Goal: Information Seeking & Learning: Learn about a topic

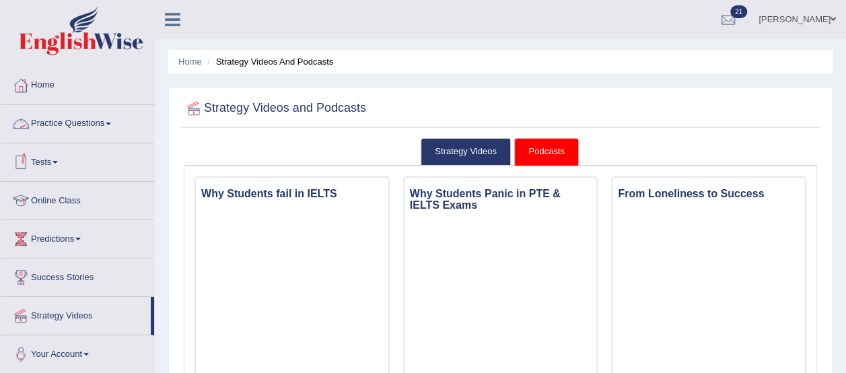
click at [59, 118] on link "Practice Questions" at bounding box center [77, 122] width 153 height 34
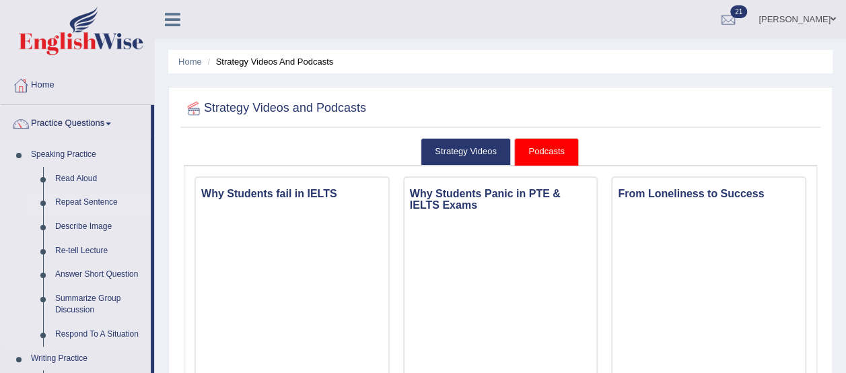
click at [80, 201] on link "Repeat Sentence" at bounding box center [100, 202] width 102 height 24
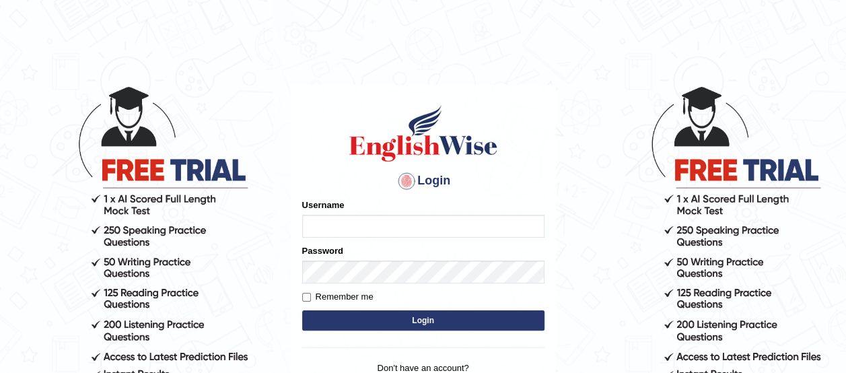
type input "benetta_parramatta"
click at [354, 317] on button "Login" at bounding box center [423, 320] width 242 height 20
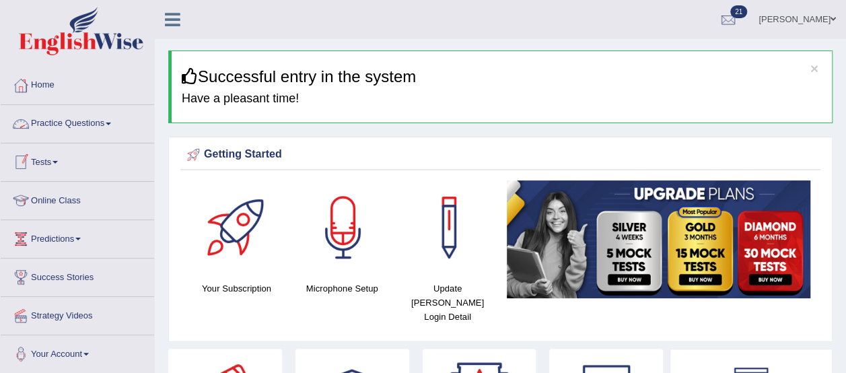
click at [90, 123] on link "Practice Questions" at bounding box center [77, 122] width 153 height 34
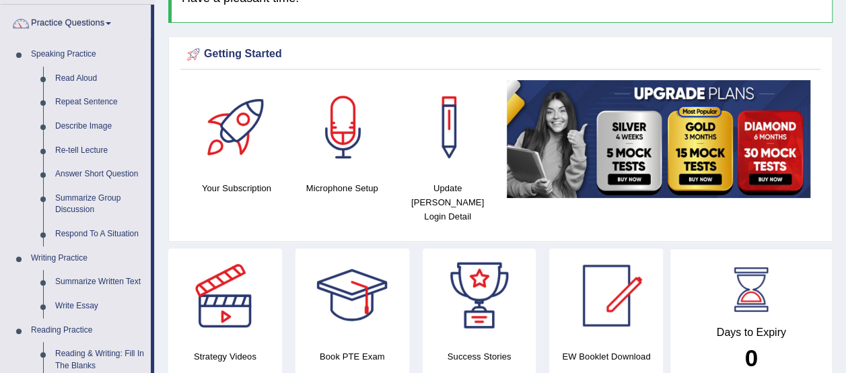
scroll to position [94, 0]
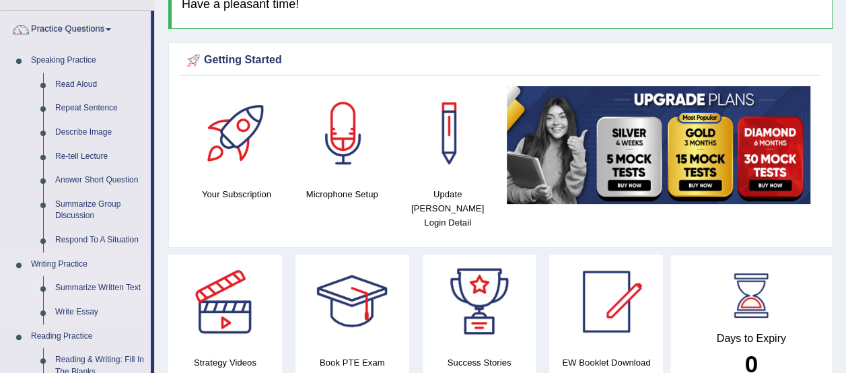
click at [92, 290] on link "Summarize Written Text" at bounding box center [100, 288] width 102 height 24
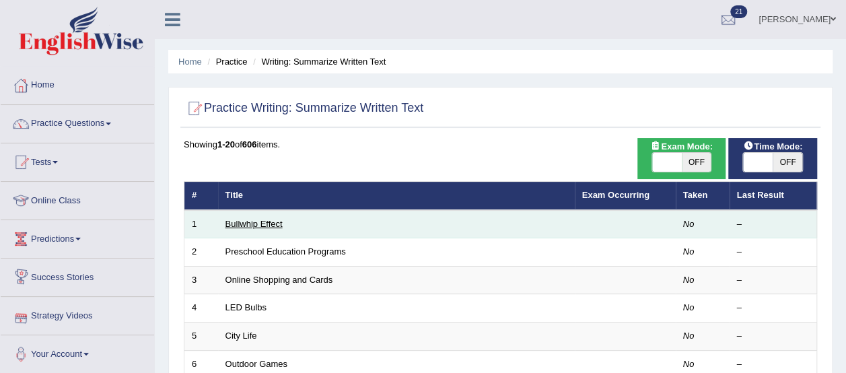
click at [251, 221] on link "Bullwhip Effect" at bounding box center [253, 224] width 57 height 10
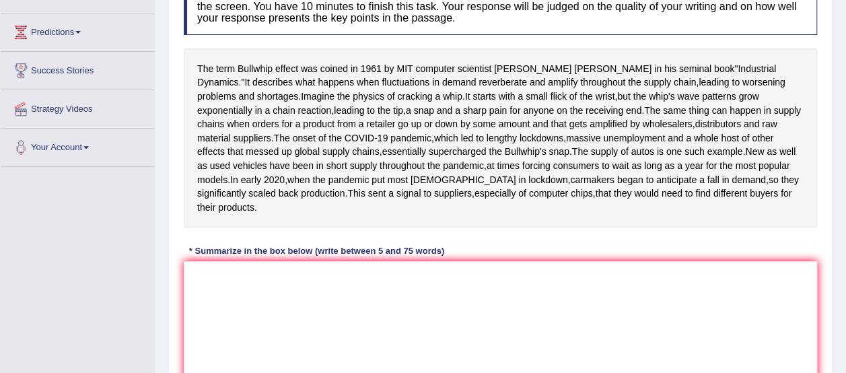
scroll to position [207, 0]
click at [199, 345] on textarea at bounding box center [500, 326] width 633 height 131
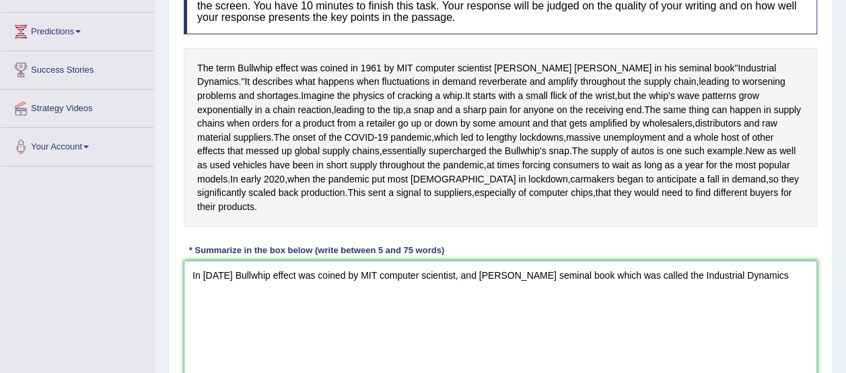
click at [630, 328] on textarea "In 1961 Bullwhip effect was coined by MIT computer scientist, and Jay Forrester…" at bounding box center [500, 326] width 633 height 131
click at [739, 329] on textarea "In 1961 Bullwhip effect was coined by MIT computer scientist, and Jay Forrester…" at bounding box center [500, 326] width 633 height 131
click at [335, 347] on textarea "In 1961 Bullwhip effect was coined by MIT computer scientist, and Jay Forrester…" at bounding box center [500, 326] width 633 height 131
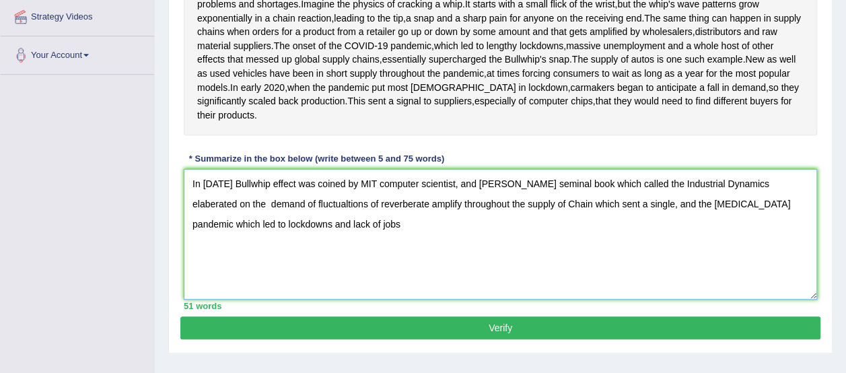
scroll to position [298, 0]
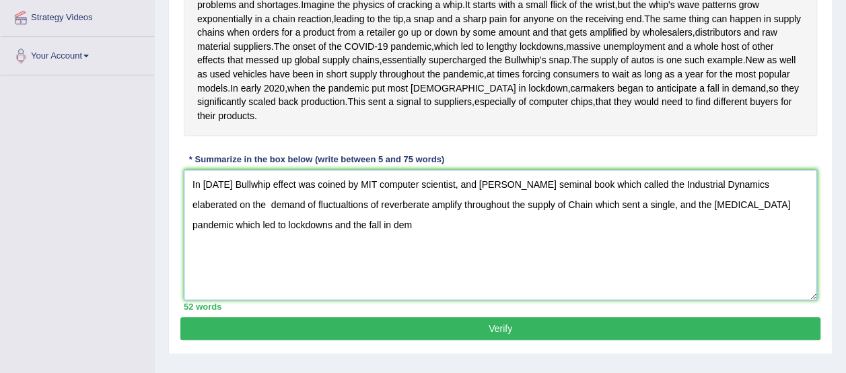
click at [235, 276] on textarea "In 1961 Bullwhip effect was coined by MIT computer scientist, and Jay Forrester…" at bounding box center [500, 235] width 633 height 131
click at [242, 275] on textarea "In 1961 Bullwhip effect was coined by MIT computer scientist, and Jay Forrester…" at bounding box center [500, 235] width 633 height 131
click at [256, 274] on textarea "In 1961 Bullwhip effect was coined by MIT computer scientist, and Jay Forrester…" at bounding box center [500, 235] width 633 height 131
click at [337, 279] on textarea "In 1961 Bullwhip effect was coined by MIT computer scientist, and Jay Forrester…" at bounding box center [500, 235] width 633 height 131
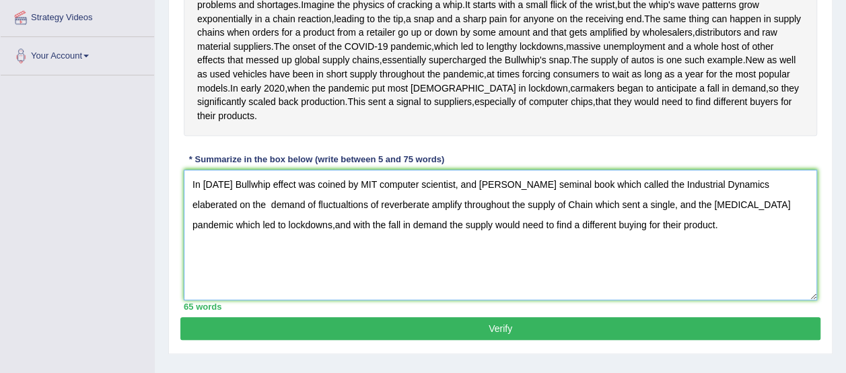
click at [743, 258] on textarea "In 1961 Bullwhip effect was coined by MIT computer scientist, and Jay Forrester…" at bounding box center [500, 235] width 633 height 131
click at [315, 278] on textarea "In 1961 Bullwhip effect was coined by MIT computer scientist, and Jay Forrester…" at bounding box center [500, 235] width 633 height 131
click at [559, 275] on textarea "In 1961 Bullwhip effect was coined by MIT computer scientist, and Jay Forrester…" at bounding box center [500, 235] width 633 height 131
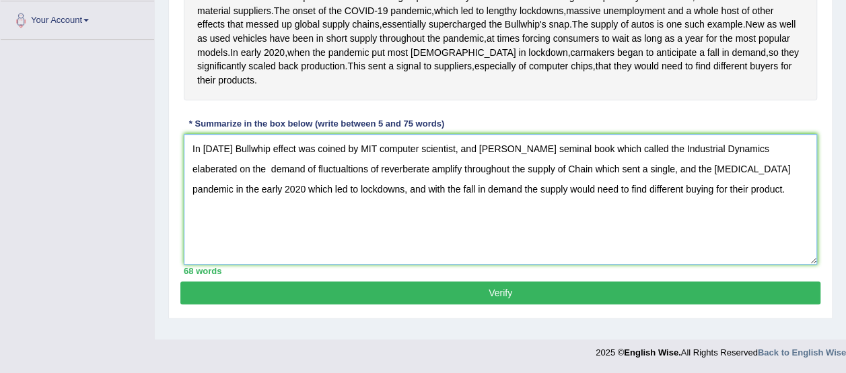
type textarea "In 1961 Bullwhip effect was coined by MIT computer scientist, and Jay Forrester…"
click at [685, 297] on button "Verify" at bounding box center [500, 292] width 640 height 23
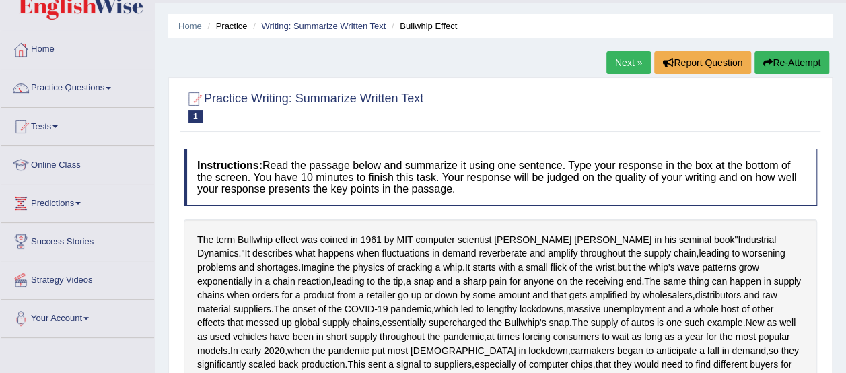
scroll to position [33, 0]
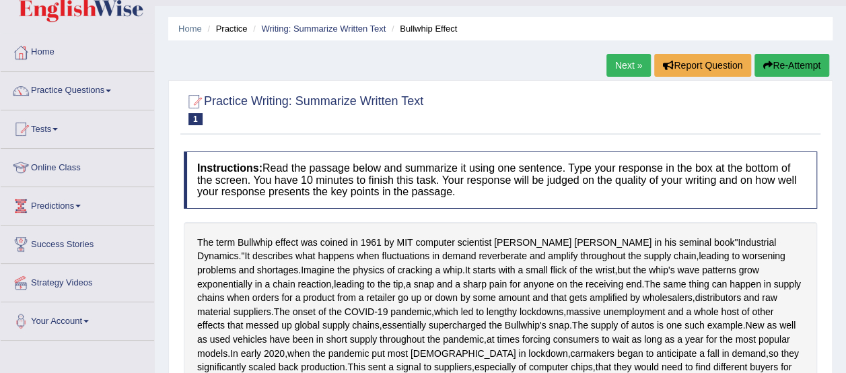
click at [630, 61] on link "Next »" at bounding box center [628, 65] width 44 height 23
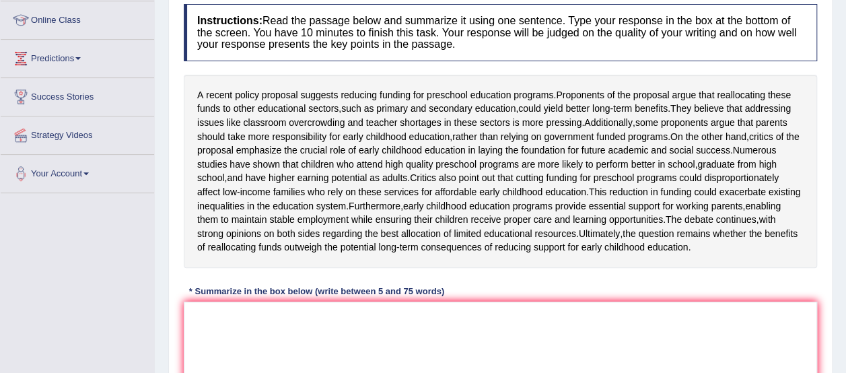
scroll to position [219, 0]
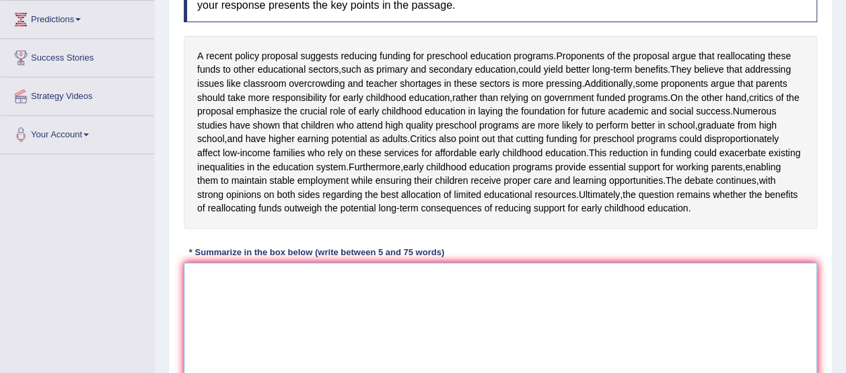
click at [225, 320] on textarea at bounding box center [500, 328] width 633 height 131
type textarea "T"
click at [209, 318] on textarea "In a resent" at bounding box center [500, 328] width 633 height 131
click at [233, 317] on textarea "In resent" at bounding box center [500, 328] width 633 height 131
click at [215, 318] on textarea "In resent" at bounding box center [500, 328] width 633 height 131
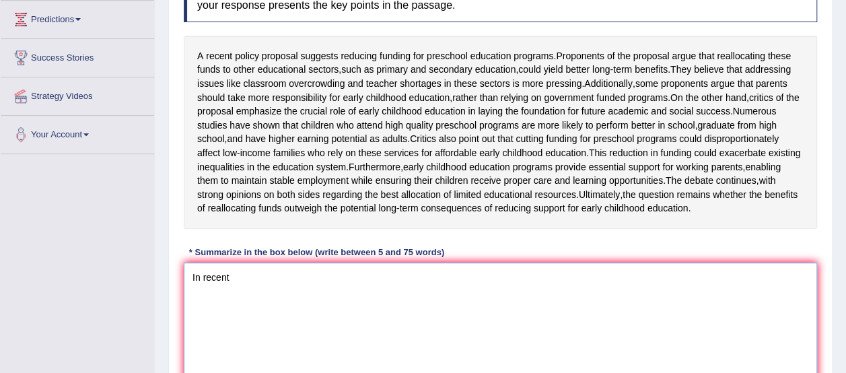
click at [233, 318] on textarea "In recent" at bounding box center [500, 328] width 633 height 131
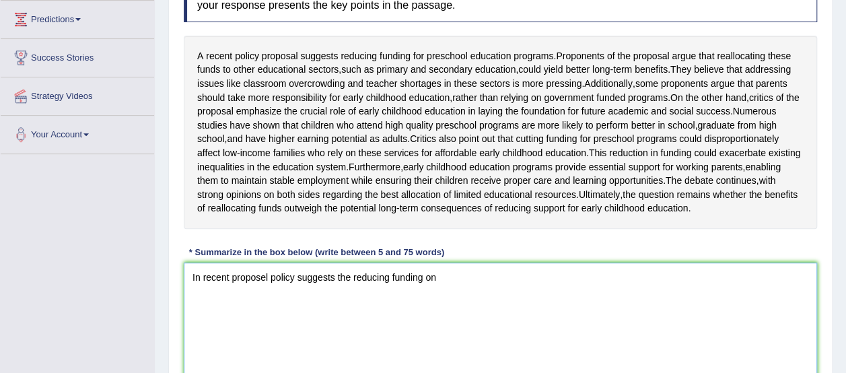
click at [296, 314] on textarea "In recent proposel policy suggests the reducing funding on" at bounding box center [500, 328] width 633 height 131
click at [357, 316] on textarea "In recent proposel policy asuggests the reducing funding on" at bounding box center [500, 328] width 633 height 131
click at [454, 312] on textarea "In recent proposel policy asuggests was made on the reducing funding on" at bounding box center [500, 328] width 633 height 131
click at [511, 319] on textarea "In recent proposel policy asuggests was made on the reducing of funding on" at bounding box center [500, 328] width 633 height 131
click at [386, 315] on textarea "In recent proposel policy asuggests was made on the reducing of funding" at bounding box center [500, 328] width 633 height 131
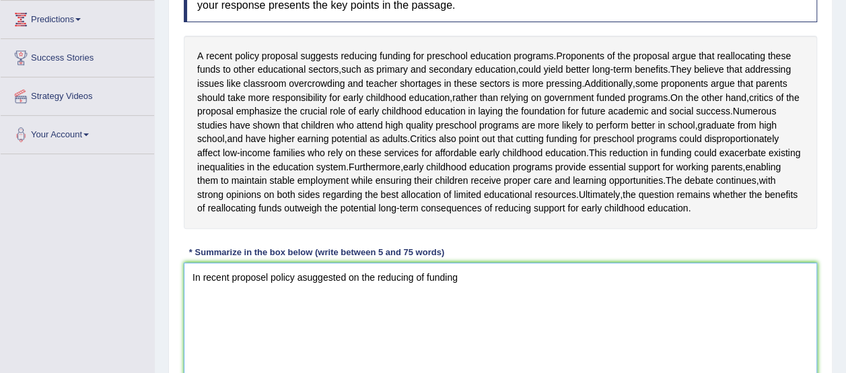
click at [463, 317] on textarea "In recent proposel policy asuggested on the reducing of funding" at bounding box center [500, 328] width 633 height 131
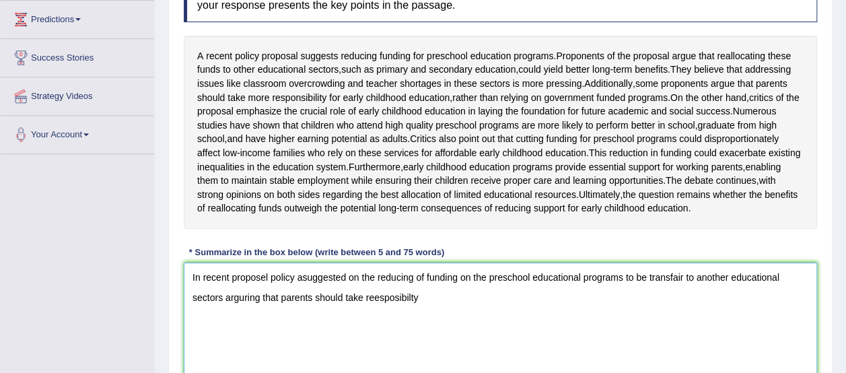
click at [342, 335] on textarea "In recent proposel policy asuggested on the reducing of funding on the preschoo…" at bounding box center [500, 328] width 633 height 131
click at [335, 335] on textarea "In recent proposel policy asuggested on the reducing of funding on the preschoo…" at bounding box center [500, 328] width 633 height 131
click at [417, 333] on textarea "In recent proposel policy asuggested on the reducing of funding on the preschoo…" at bounding box center [500, 328] width 633 height 131
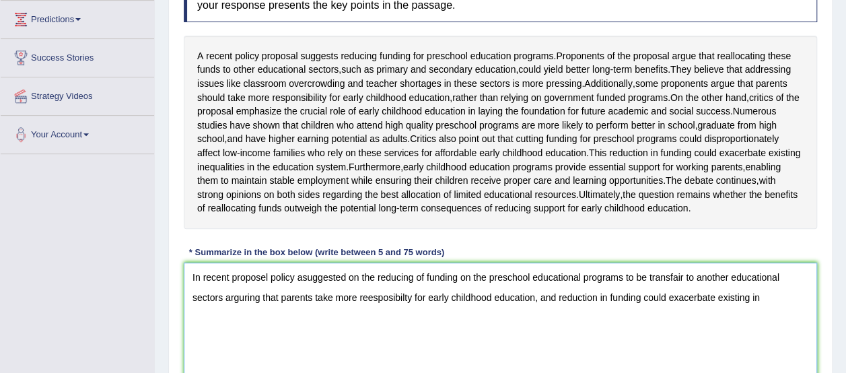
click at [751, 337] on textarea "In recent proposel policy asuggested on the reducing of funding on the preschoo…" at bounding box center [500, 328] width 633 height 131
click at [728, 333] on textarea "In recent proposel policy asuggested on the reducing of funding on the preschoo…" at bounding box center [500, 328] width 633 height 131
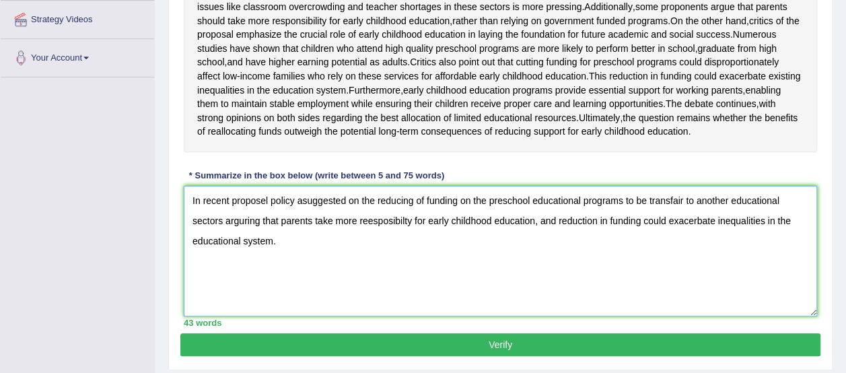
scroll to position [295, 0]
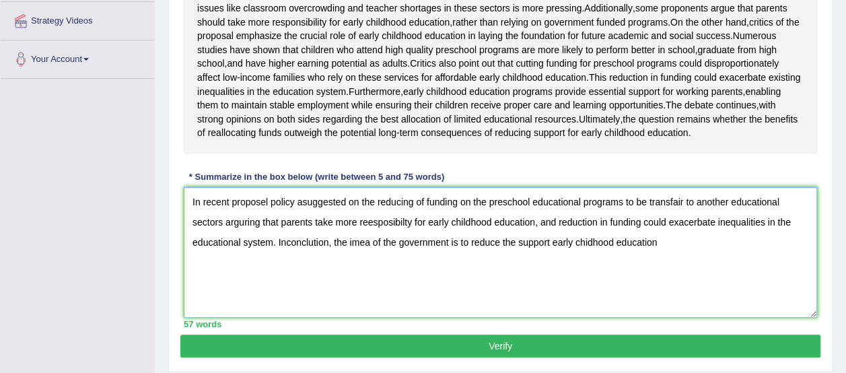
click at [551, 275] on textarea "In recent proposel policy asuggested on the reducing of funding on the preschoo…" at bounding box center [500, 252] width 633 height 131
click at [615, 283] on textarea "In recent proposel policy asuggested on the reducing of funding on the preschoo…" at bounding box center [500, 252] width 633 height 131
click at [285, 282] on textarea "In recent proposel policy asuggested on the reducing of funding on the preschoo…" at bounding box center [500, 252] width 633 height 131
click at [318, 280] on textarea "In recent proposel policy asuggested on the reducing of funding on the preschoo…" at bounding box center [500, 252] width 633 height 131
click at [373, 281] on textarea "In recent proposel policy asuggested on the reducing of funding on the preschoo…" at bounding box center [500, 252] width 633 height 131
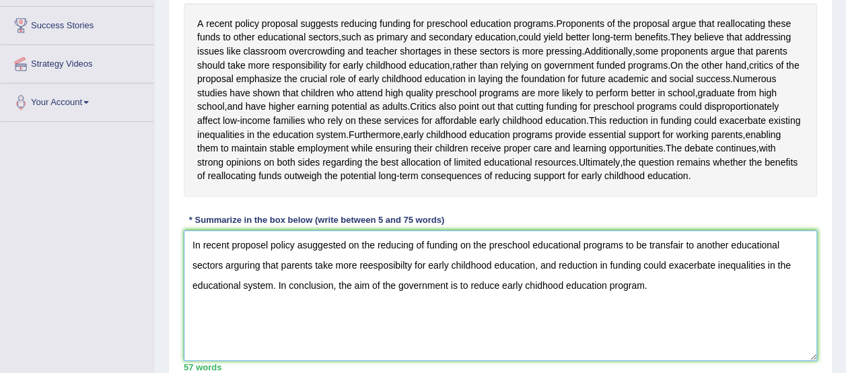
scroll to position [251, 0]
click at [298, 282] on textarea "In recent proposel policy asuggested on the reducing of funding on the preschoo…" at bounding box center [500, 296] width 633 height 131
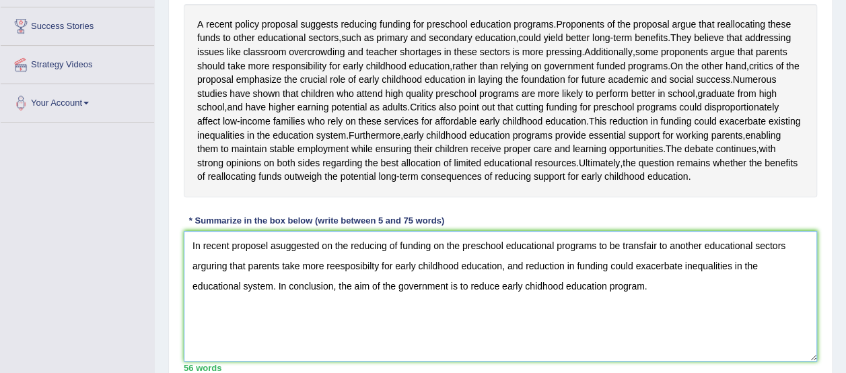
click at [275, 280] on textarea "In recent proposel asuggested on the reducing of funding on the preschool educa…" at bounding box center [500, 296] width 633 height 131
click at [322, 285] on textarea "In recent proposel a suggested on the reducing of funding on the preschool educ…" at bounding box center [500, 296] width 633 height 131
click at [336, 281] on textarea "In recent proposel a suggestion on the reducing of funding on the preschool edu…" at bounding box center [500, 296] width 633 height 131
click at [324, 282] on textarea "In recent proposel a suggestion on the reducing of funding on the preschool edu…" at bounding box center [500, 296] width 633 height 131
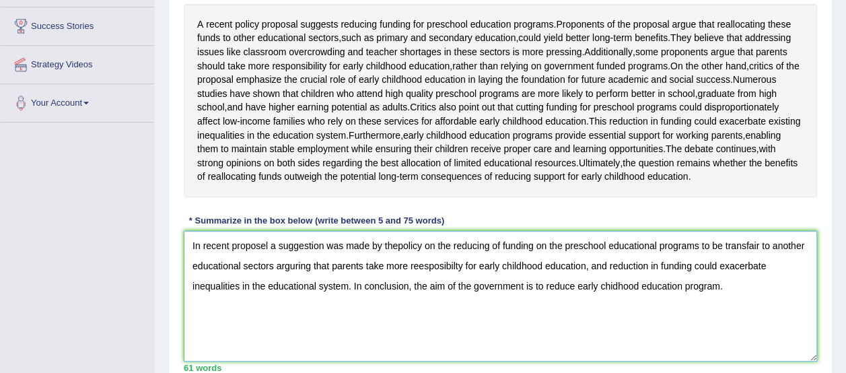
click at [397, 287] on textarea "In recent proposel a suggestion was made by thepolicy on the reducing of fundin…" at bounding box center [500, 296] width 633 height 131
click at [425, 285] on textarea "In recent proposel a suggestion was made by the policy on the reducing of fundi…" at bounding box center [500, 296] width 633 height 131
click at [381, 283] on textarea "In recent proposel a suggestion was made by the policy of the on the reducing o…" at bounding box center [500, 296] width 633 height 131
click at [478, 282] on textarea "In recent proposel a suggestion was made on the policy of the on the reducing o…" at bounding box center [500, 296] width 633 height 131
click at [475, 285] on textarea "In recent proposel a suggestion was made on the policy to reducing of funding o…" at bounding box center [500, 296] width 633 height 131
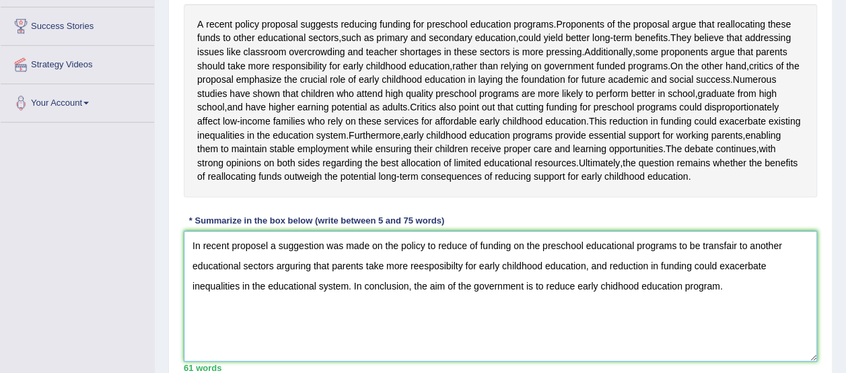
click at [479, 281] on textarea "In recent proposel a suggestion was made on the policy to reduce of funding on …" at bounding box center [500, 296] width 633 height 131
click at [544, 286] on textarea "In recent proposel a suggestion was made on the policy to reduce the funding on…" at bounding box center [500, 296] width 633 height 131
click at [398, 283] on textarea "In recent proposel a suggestion was made on the policy to reduce the funding pr…" at bounding box center [500, 296] width 633 height 131
click at [519, 285] on textarea "In recent proposel a suggestion was made on the policy to reduce the funding pr…" at bounding box center [500, 296] width 633 height 131
click at [534, 286] on textarea "In recent proposel a suggestion was made on the policy to reduce the funding of…" at bounding box center [500, 296] width 633 height 131
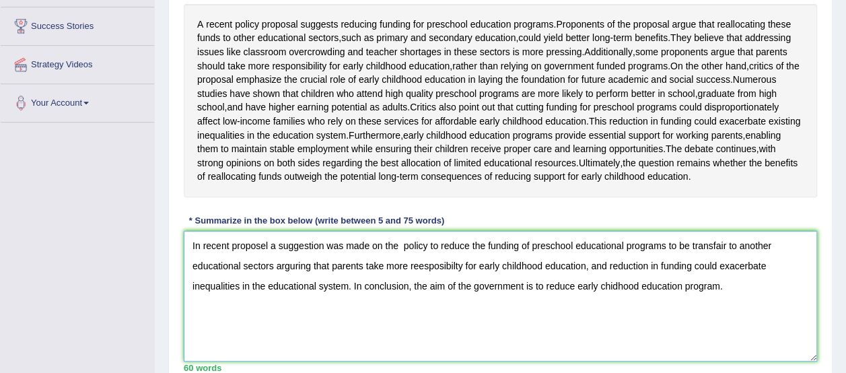
click at [430, 283] on textarea "In recent proposel a suggestion was made on the policy to reduce the funding of…" at bounding box center [500, 296] width 633 height 131
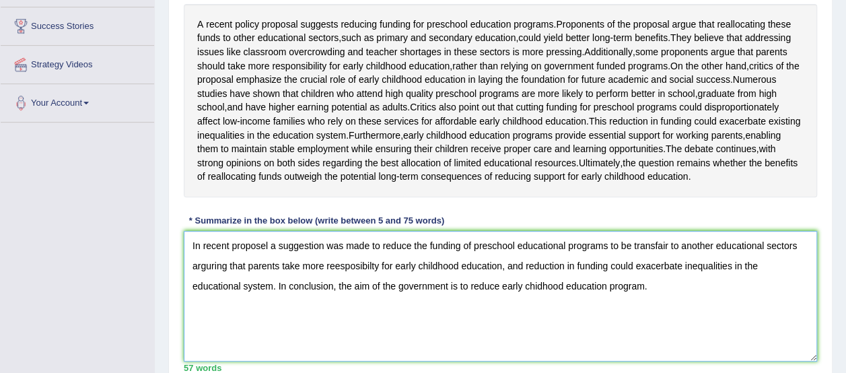
click at [247, 302] on textarea "In recent proposel a suggestion was made to reduce the funding of preschool edu…" at bounding box center [500, 296] width 633 height 131
click at [317, 300] on textarea "In recent proposel a suggestion was made to reduce the funding of preschool edu…" at bounding box center [500, 296] width 633 height 131
click at [545, 302] on textarea "In recent proposel a suggestion was made to reduce the funding of preschool edu…" at bounding box center [500, 296] width 633 height 131
click at [541, 302] on textarea "In recent proposel a suggestion was made to reduce the funding of preschool edu…" at bounding box center [500, 296] width 633 height 131
click at [498, 302] on textarea "In recent proposel a suggestion was made to reduce the funding of preschool edu…" at bounding box center [500, 296] width 633 height 131
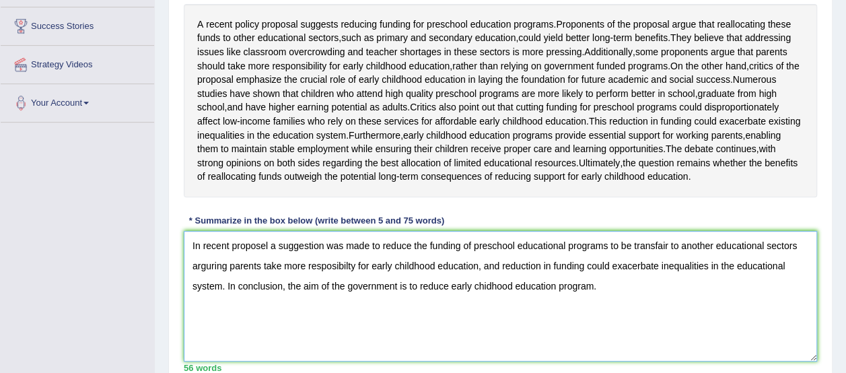
click at [498, 302] on textarea "In recent proposel a suggestion was made to reduce the funding of preschool edu…" at bounding box center [500, 296] width 633 height 131
click at [397, 321] on textarea "In recent proposel a suggestion was made to reduce the funding of preschool edu…" at bounding box center [500, 296] width 633 height 131
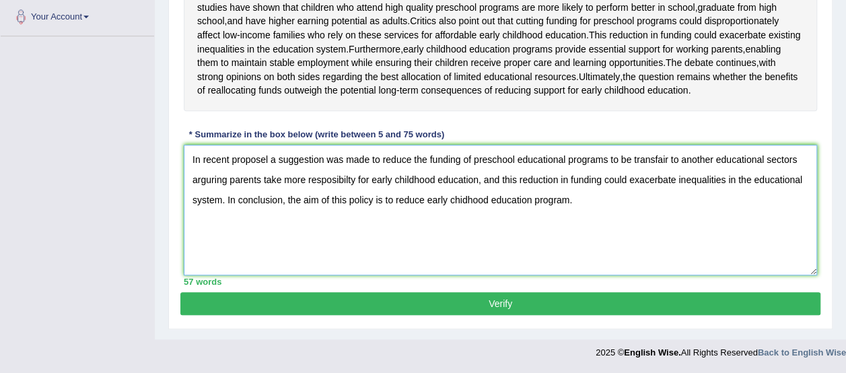
scroll to position [376, 0]
type textarea "In recent proposel a suggestion was made to reduce the funding of preschool edu…"
click at [683, 309] on button "Verify" at bounding box center [500, 303] width 640 height 23
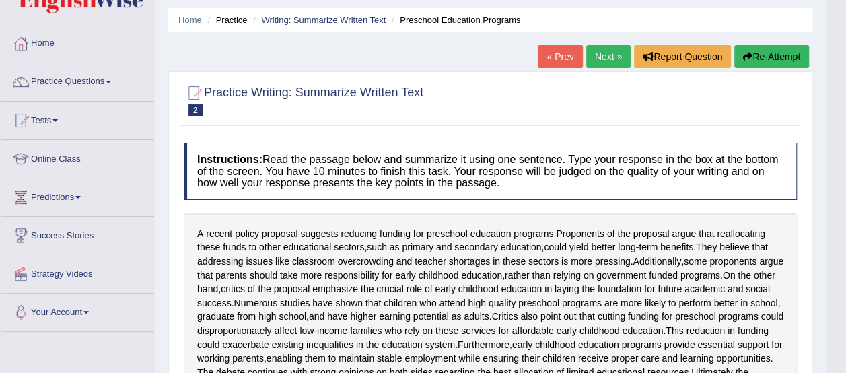
scroll to position [0, 0]
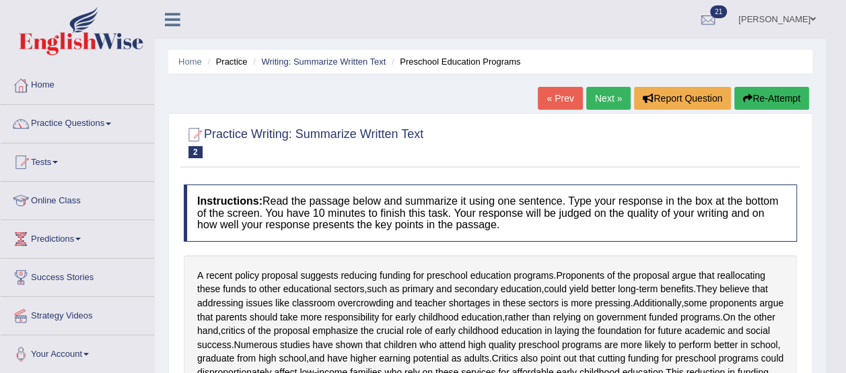
click at [767, 94] on button "Re-Attempt" at bounding box center [771, 98] width 75 height 23
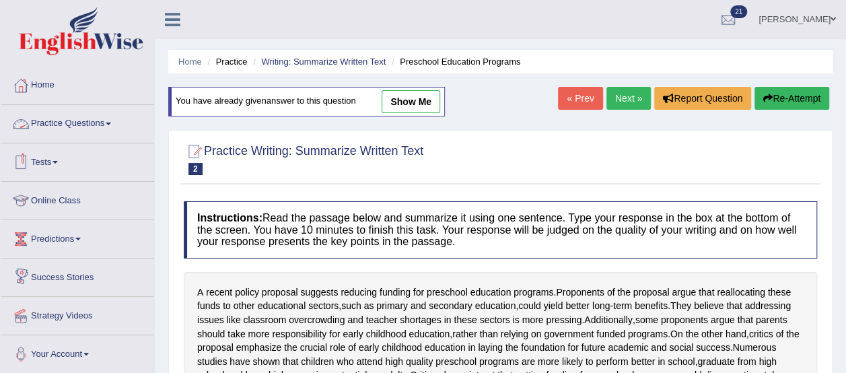
click at [79, 120] on link "Practice Questions" at bounding box center [77, 122] width 153 height 34
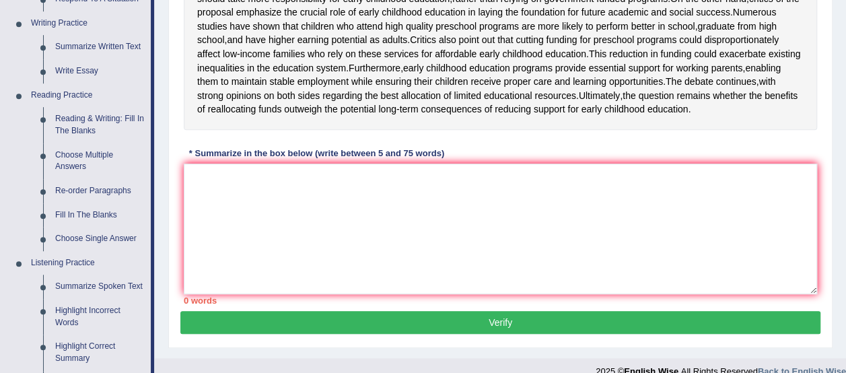
scroll to position [337, 0]
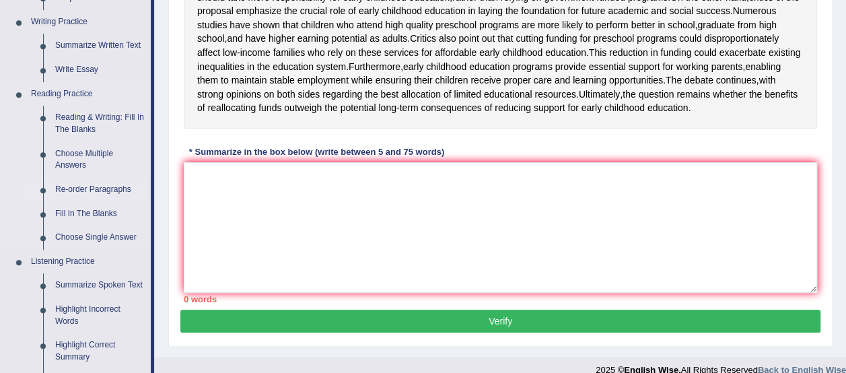
click at [77, 186] on link "Re-order Paragraphs" at bounding box center [100, 190] width 102 height 24
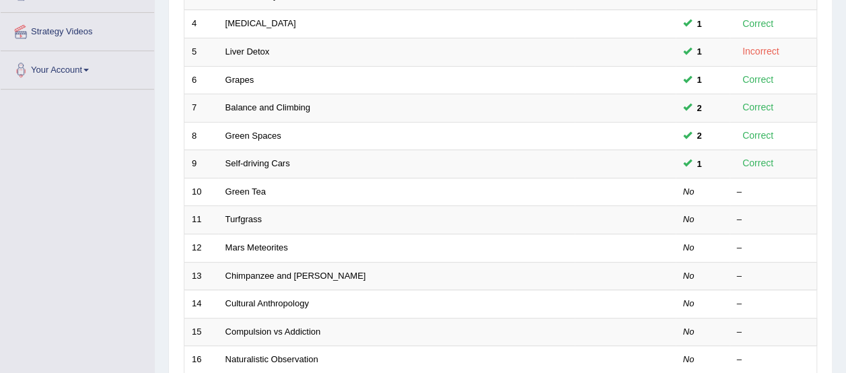
scroll to position [277, 0]
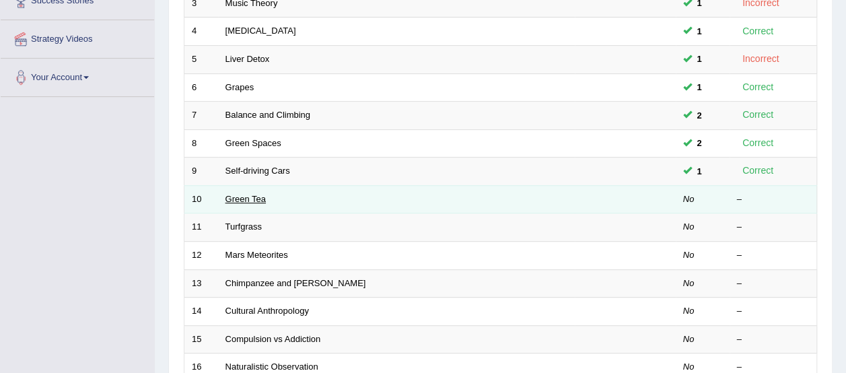
click at [235, 197] on link "Green Tea" at bounding box center [245, 199] width 40 height 10
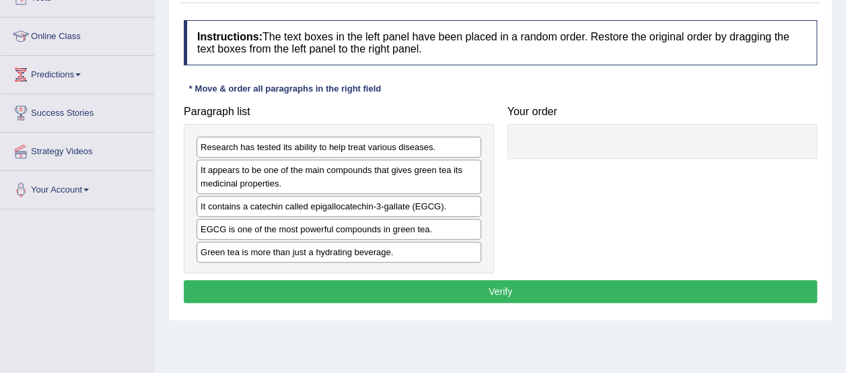
scroll to position [163, 0]
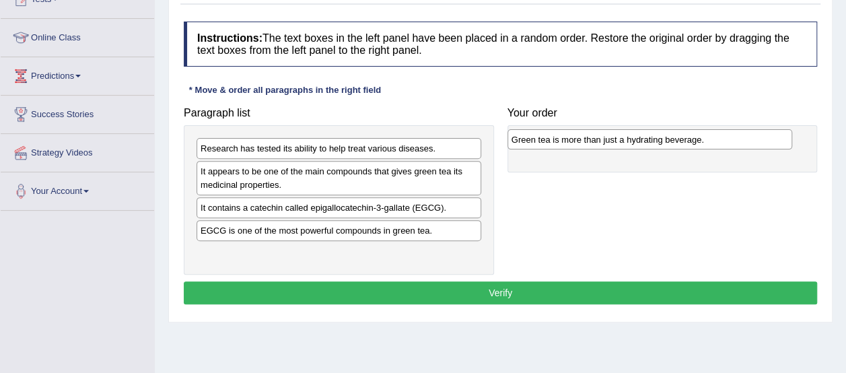
drag, startPoint x: 376, startPoint y: 255, endPoint x: 687, endPoint y: 143, distance: 330.7
click at [687, 143] on div "Green tea is more than just a hydrating beverage." at bounding box center [650, 139] width 285 height 20
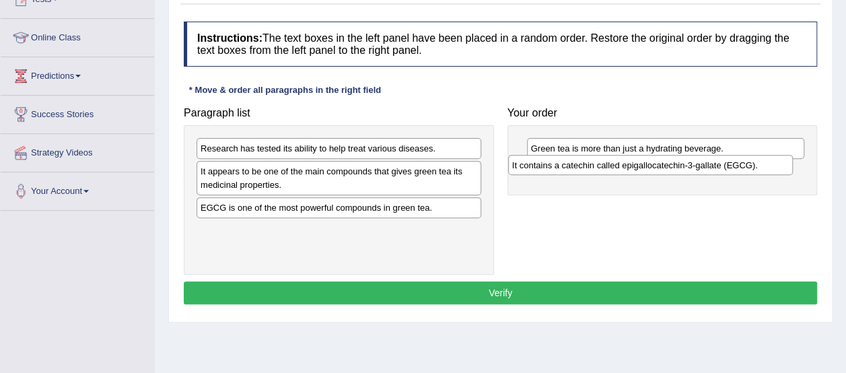
drag, startPoint x: 414, startPoint y: 209, endPoint x: 726, endPoint y: 168, distance: 314.4
click at [726, 168] on div "It contains a catechin called epigallocatechin-3-gallate (EGCG)." at bounding box center [650, 165] width 285 height 20
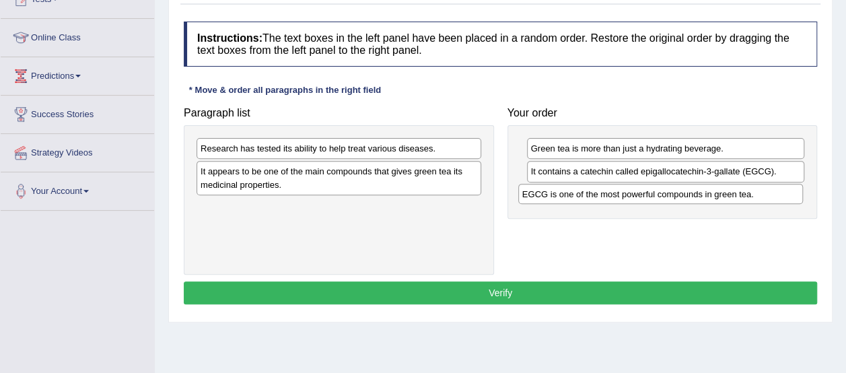
drag, startPoint x: 374, startPoint y: 207, endPoint x: 696, endPoint y: 195, distance: 322.0
click at [696, 195] on div "EGCG is one of the most powerful compounds in green tea." at bounding box center [660, 194] width 285 height 20
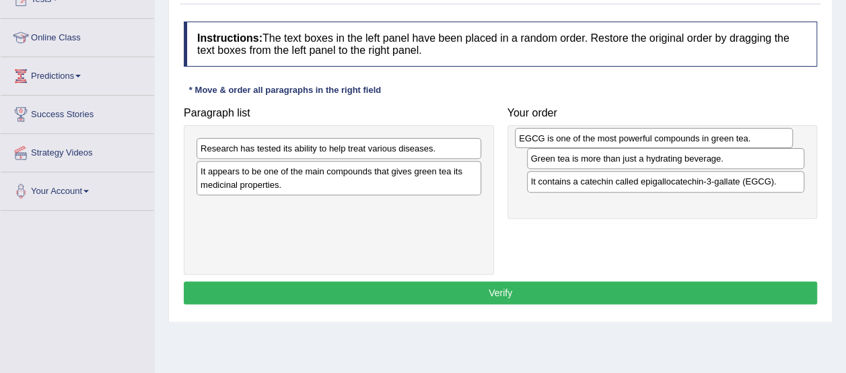
drag, startPoint x: 745, startPoint y: 191, endPoint x: 734, endPoint y: 137, distance: 55.7
click at [734, 137] on div "EGCG is one of the most powerful compounds in green tea." at bounding box center [654, 138] width 278 height 20
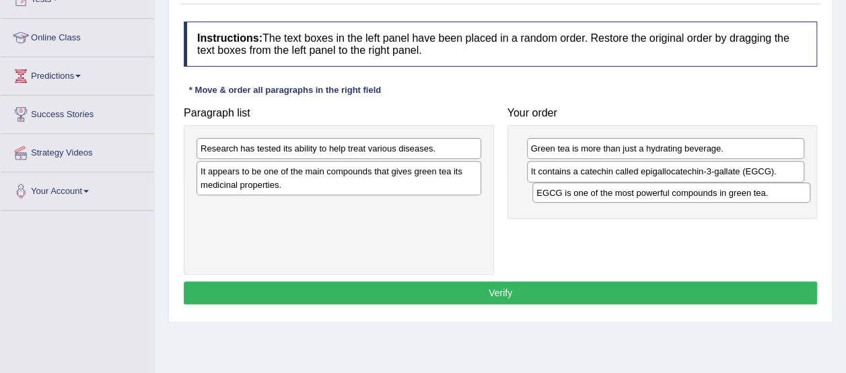
drag, startPoint x: 655, startPoint y: 153, endPoint x: 660, endPoint y: 195, distance: 42.7
click at [660, 195] on div "EGCG is one of the most powerful compounds in green tea." at bounding box center [671, 192] width 278 height 20
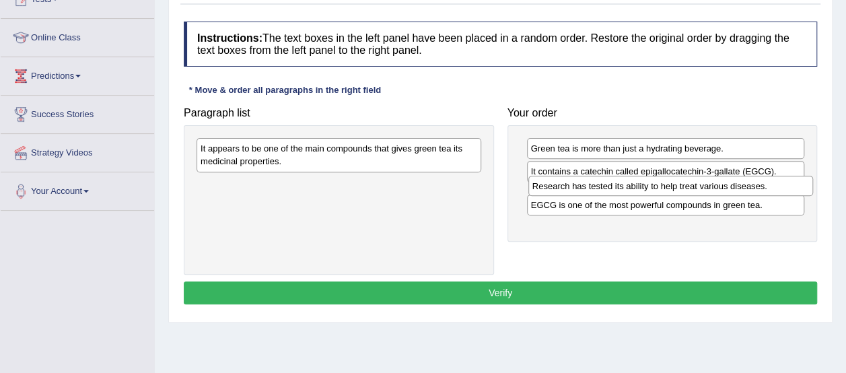
drag, startPoint x: 402, startPoint y: 151, endPoint x: 733, endPoint y: 189, distance: 333.4
click at [733, 189] on div "Research has tested its ability to help treat various diseases." at bounding box center [670, 186] width 285 height 20
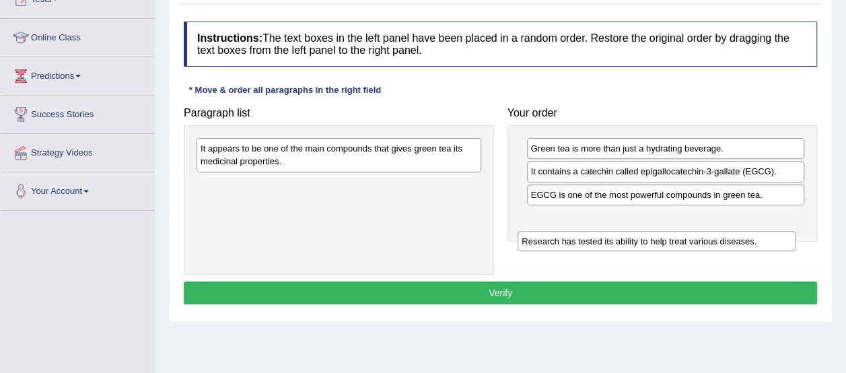
drag, startPoint x: 739, startPoint y: 195, endPoint x: 730, endPoint y: 242, distance: 48.6
click at [730, 242] on div "Research has tested its ability to help treat various diseases." at bounding box center [657, 241] width 278 height 20
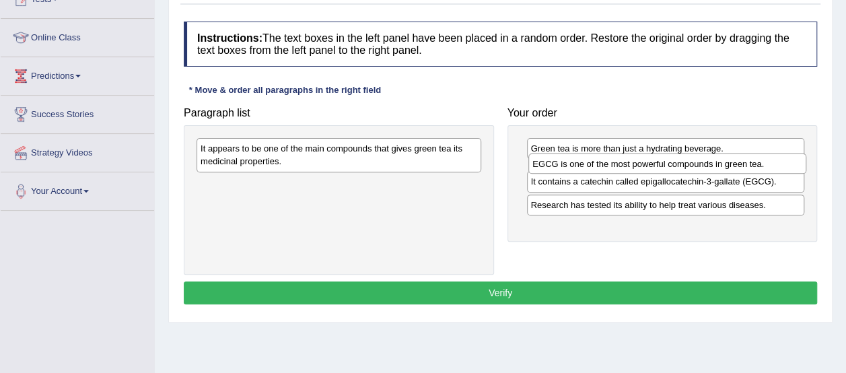
drag, startPoint x: 728, startPoint y: 197, endPoint x: 730, endPoint y: 168, distance: 29.6
click at [730, 168] on div "EGCG is one of the most powerful compounds in green tea." at bounding box center [667, 163] width 278 height 20
drag, startPoint x: 724, startPoint y: 191, endPoint x: 725, endPoint y: 160, distance: 31.6
click at [725, 160] on div "It contains a catechin called epigallocatechin-3-gallate (EGCG)." at bounding box center [666, 161] width 278 height 20
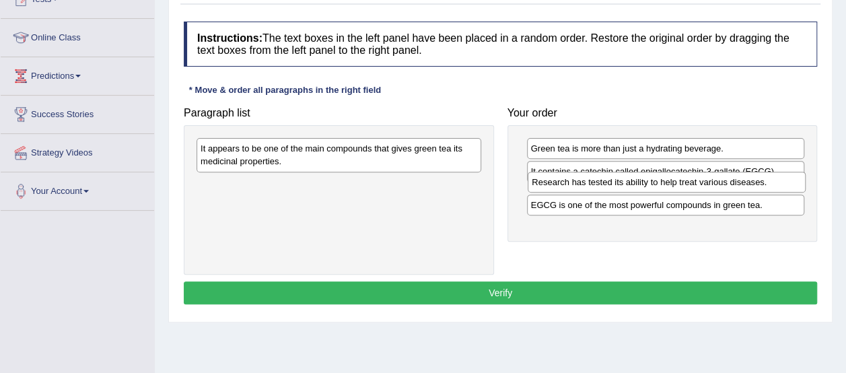
drag, startPoint x: 681, startPoint y: 219, endPoint x: 683, endPoint y: 184, distance: 34.4
click at [683, 184] on div "Research has tested its ability to help treat various diseases." at bounding box center [667, 182] width 278 height 20
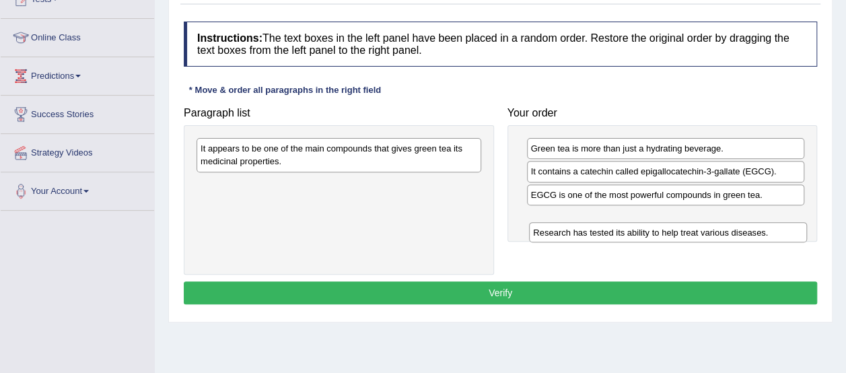
drag, startPoint x: 644, startPoint y: 189, endPoint x: 646, endPoint y: 228, distance: 38.5
click at [646, 228] on div "Research has tested its ability to help treat various diseases." at bounding box center [668, 232] width 278 height 20
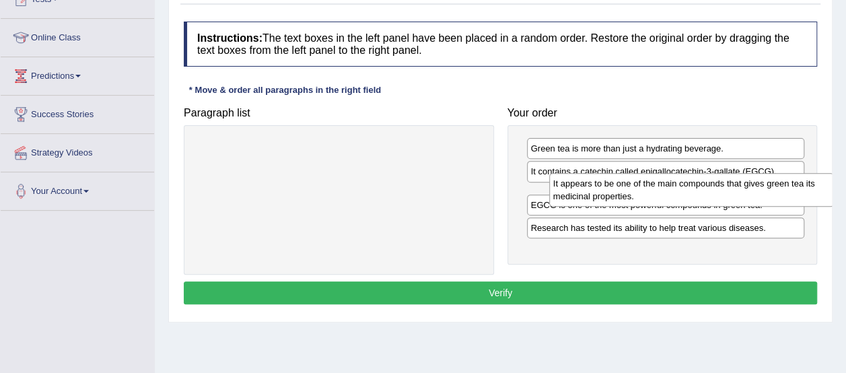
drag, startPoint x: 442, startPoint y: 160, endPoint x: 793, endPoint y: 194, distance: 353.0
click at [793, 194] on div "It appears to be one of the main compounds that gives green tea its medicinal p…" at bounding box center [691, 190] width 285 height 34
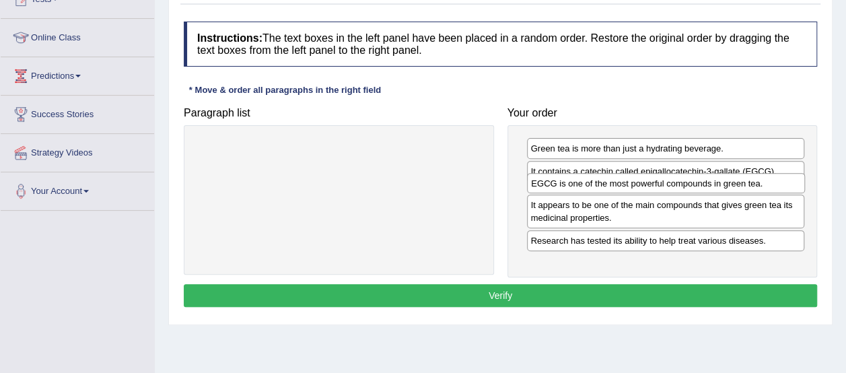
drag, startPoint x: 718, startPoint y: 234, endPoint x: 716, endPoint y: 188, distance: 45.1
click at [716, 188] on div "EGCG is one of the most powerful compounds in green tea." at bounding box center [666, 183] width 278 height 20
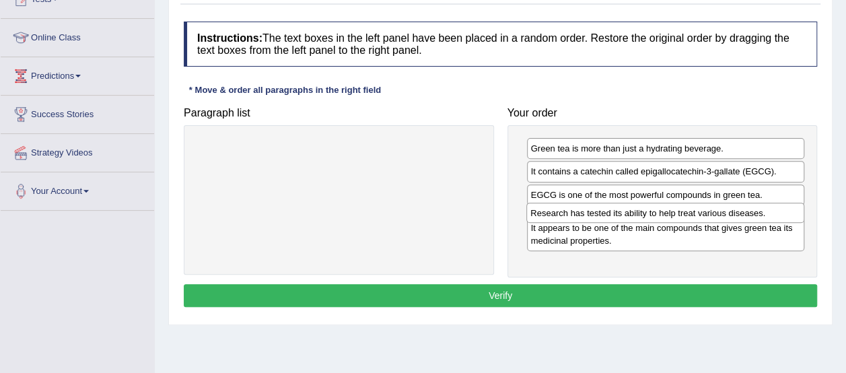
drag, startPoint x: 728, startPoint y: 248, endPoint x: 728, endPoint y: 209, distance: 39.0
click at [728, 209] on div "Research has tested its ability to help treat various diseases." at bounding box center [665, 213] width 278 height 20
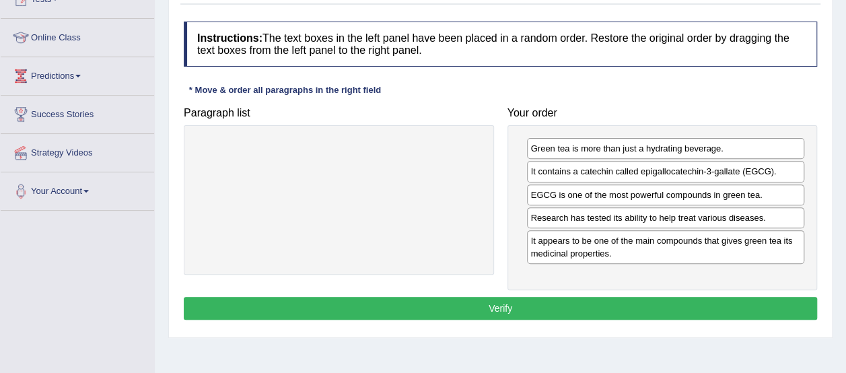
click at [637, 300] on button "Verify" at bounding box center [500, 308] width 633 height 23
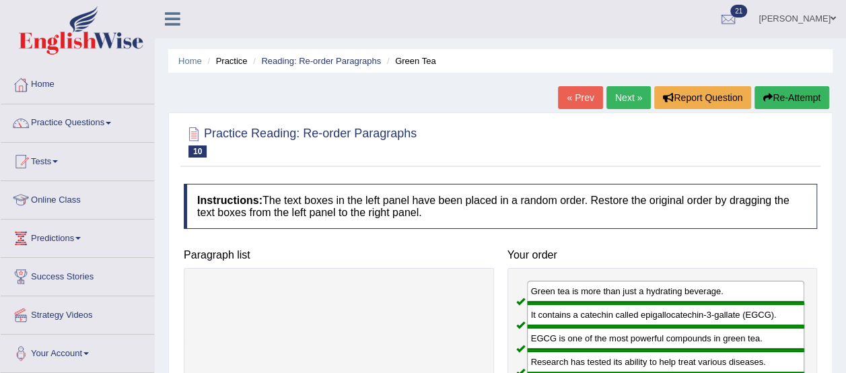
scroll to position [0, 0]
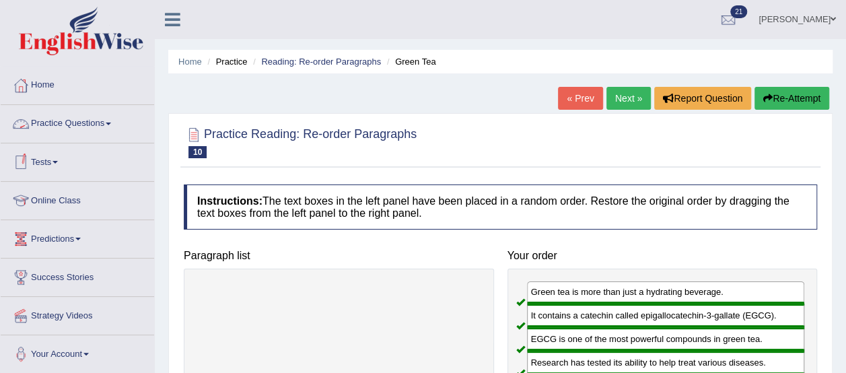
click at [73, 124] on link "Practice Questions" at bounding box center [77, 122] width 153 height 34
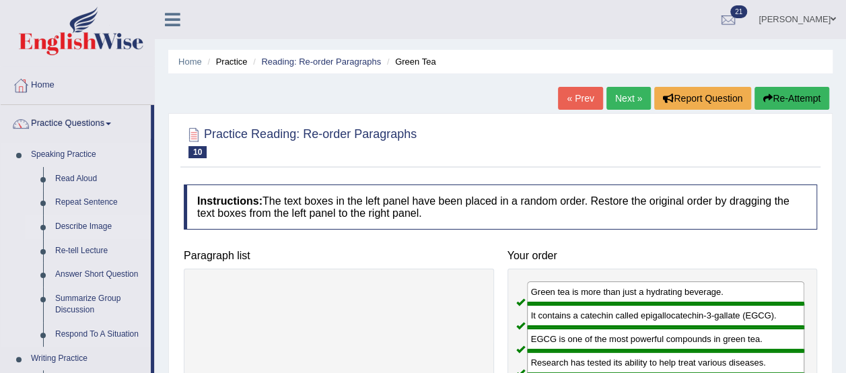
click at [69, 226] on link "Describe Image" at bounding box center [100, 227] width 102 height 24
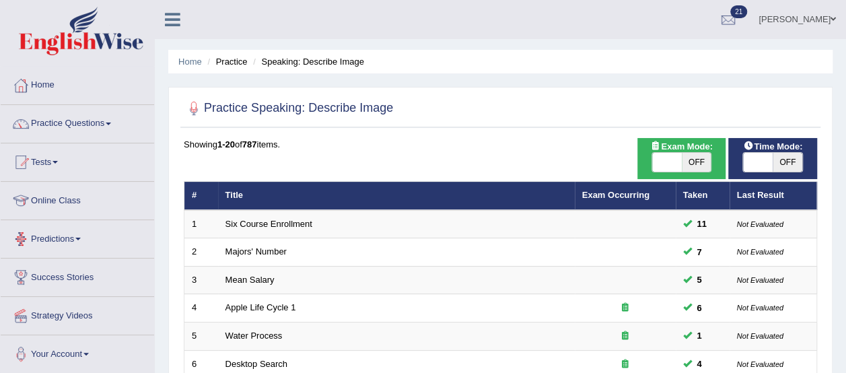
click at [69, 226] on link "Predictions" at bounding box center [77, 237] width 153 height 34
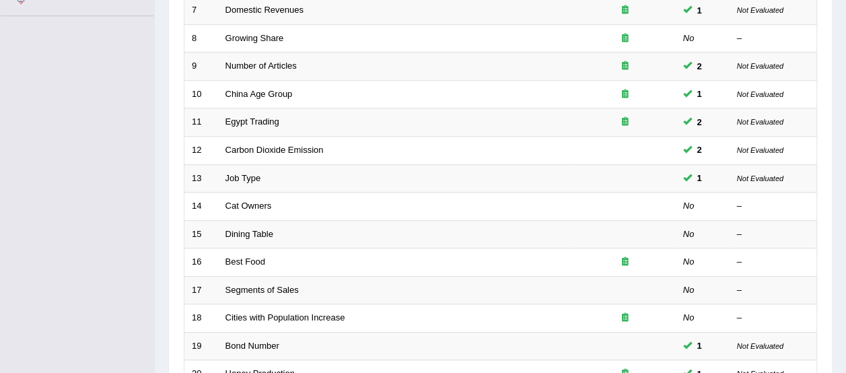
scroll to position [380, 0]
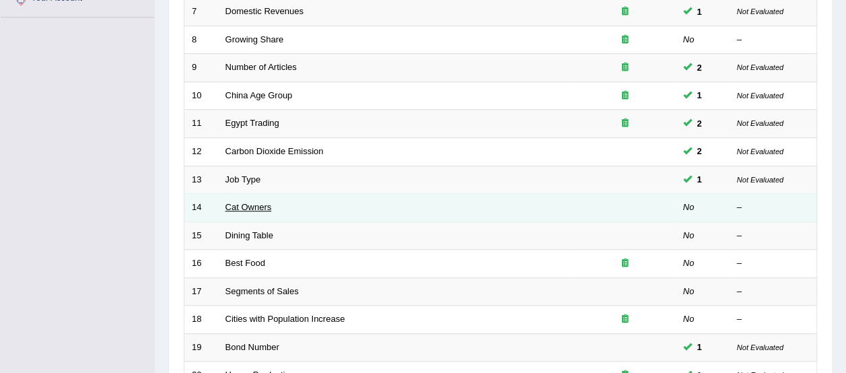
click at [242, 202] on link "Cat Owners" at bounding box center [248, 207] width 46 height 10
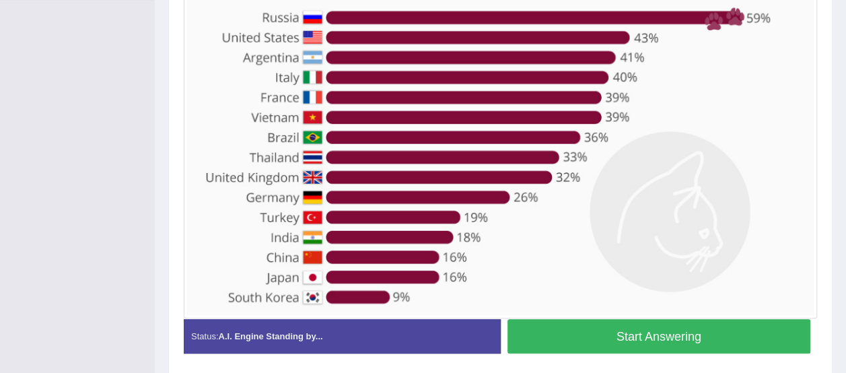
scroll to position [372, 0]
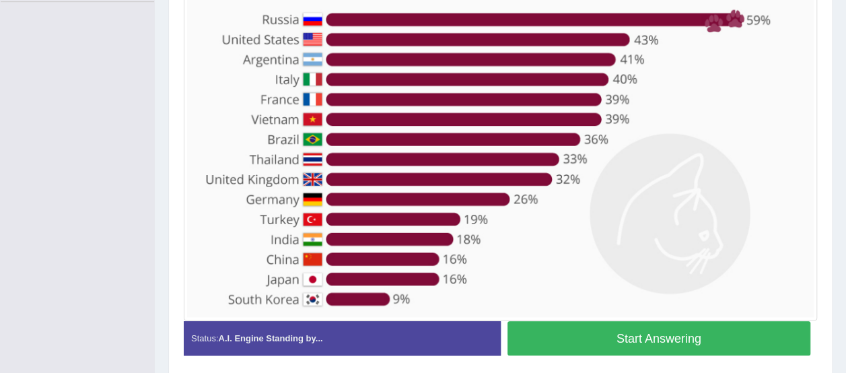
click at [759, 335] on button "Start Answering" at bounding box center [660, 338] width 304 height 34
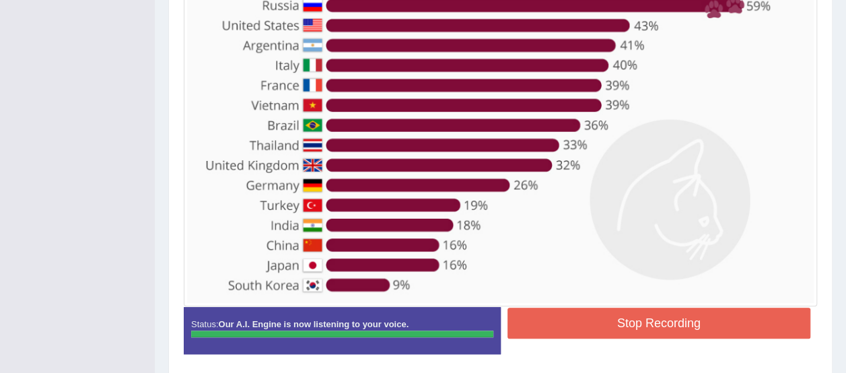
scroll to position [386, 0]
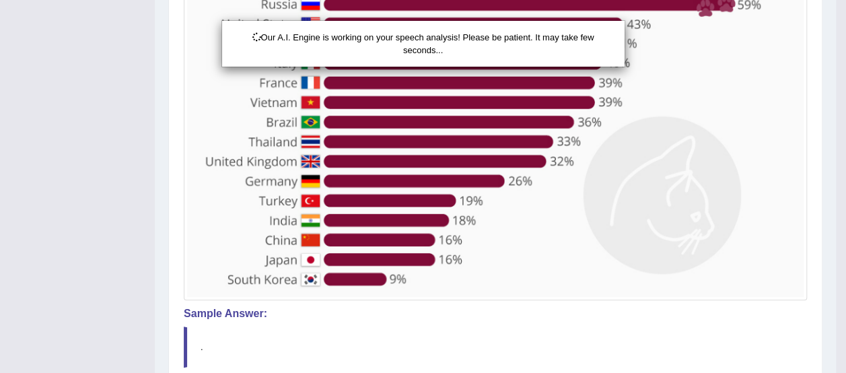
drag, startPoint x: 847, startPoint y: 328, endPoint x: 833, endPoint y: 331, distance: 15.1
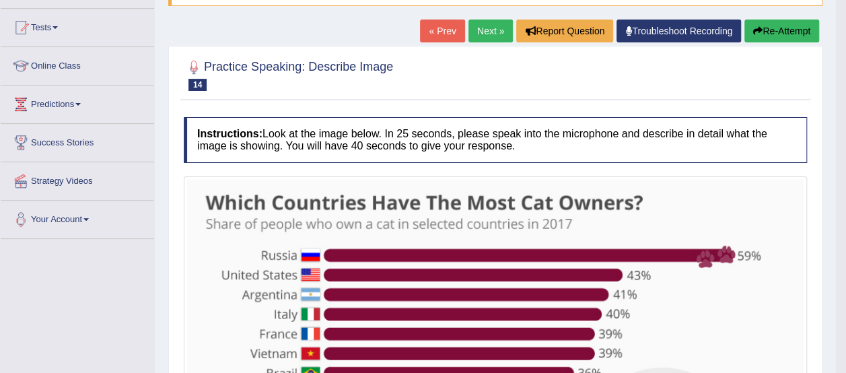
scroll to position [0, 0]
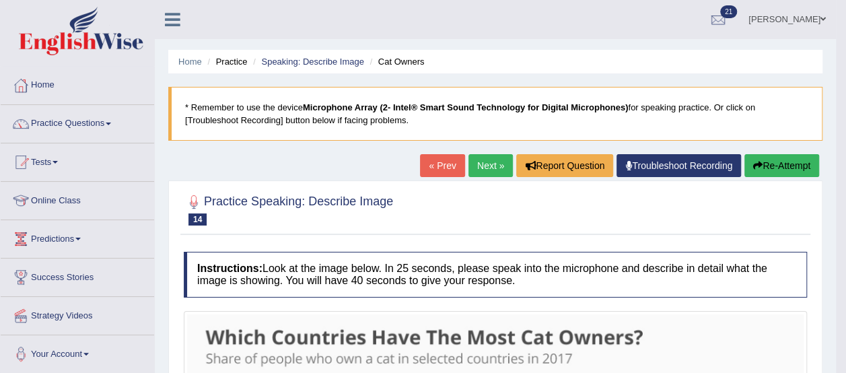
click at [785, 166] on button "Re-Attempt" at bounding box center [781, 165] width 75 height 23
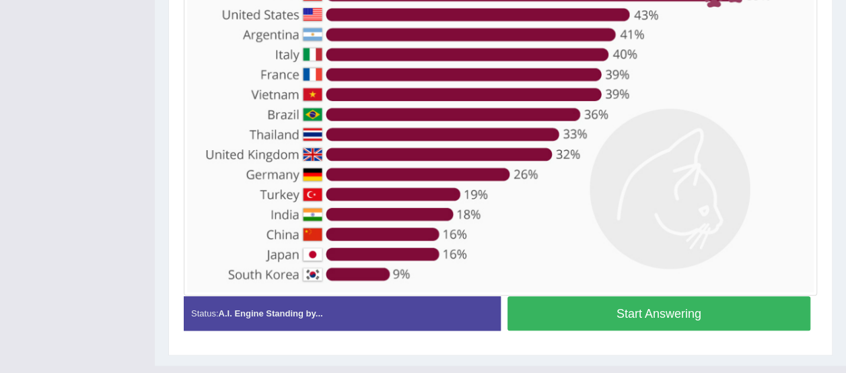
scroll to position [442, 0]
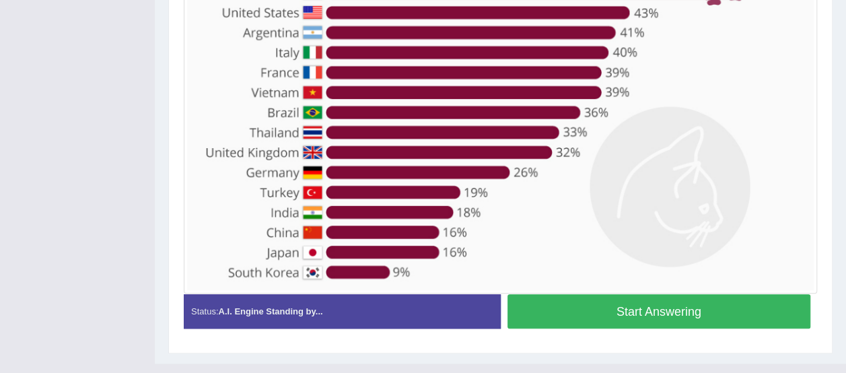
click at [771, 302] on button "Start Answering" at bounding box center [660, 311] width 304 height 34
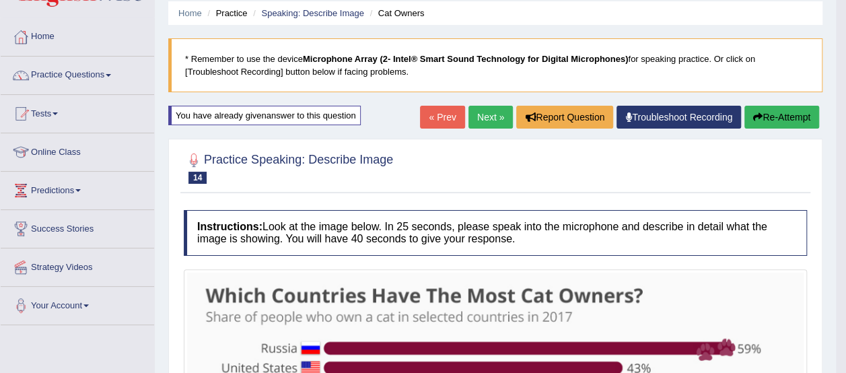
scroll to position [29, 0]
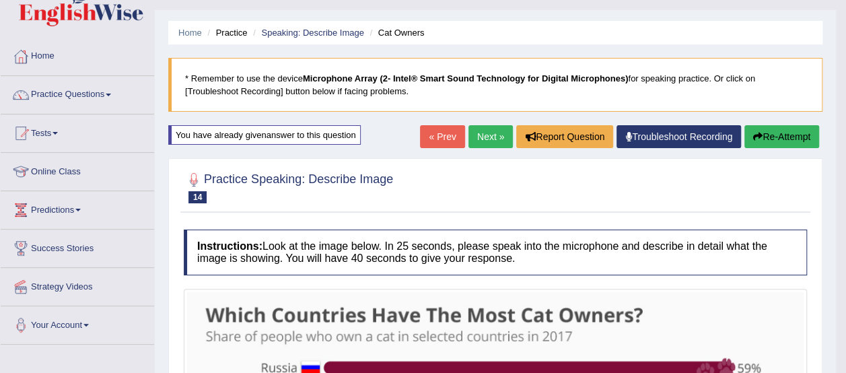
click at [771, 133] on button "Re-Attempt" at bounding box center [781, 136] width 75 height 23
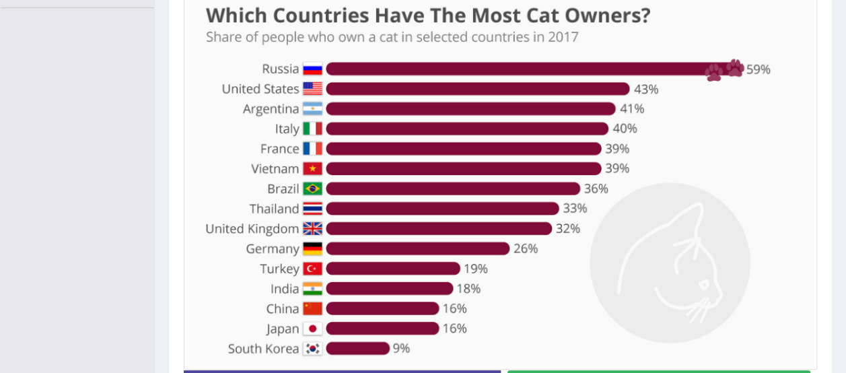
scroll to position [366, 0]
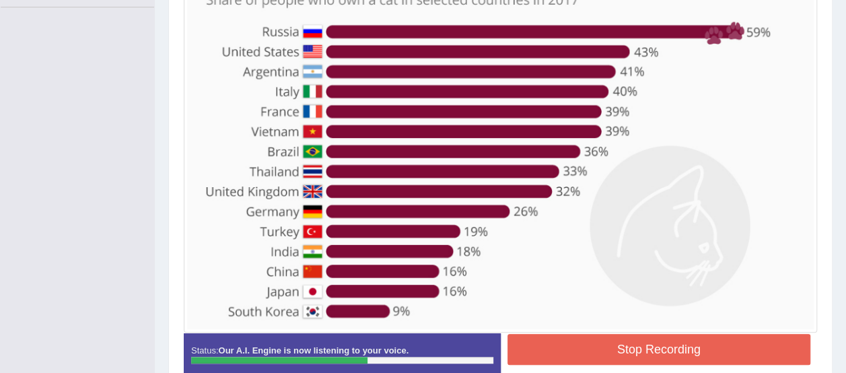
click at [741, 334] on button "Stop Recording" at bounding box center [660, 349] width 304 height 31
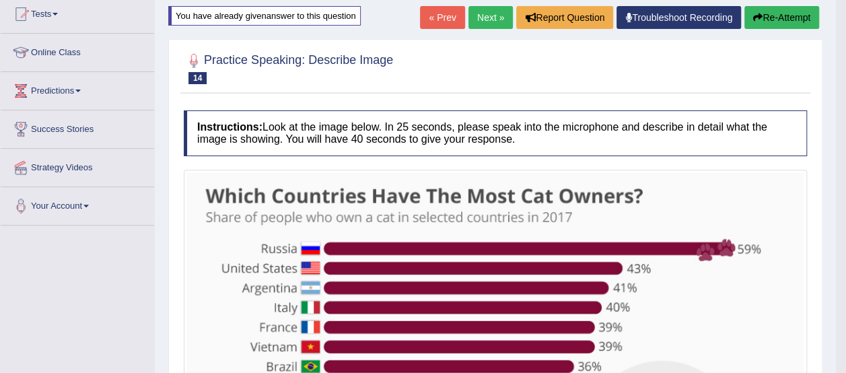
scroll to position [143, 0]
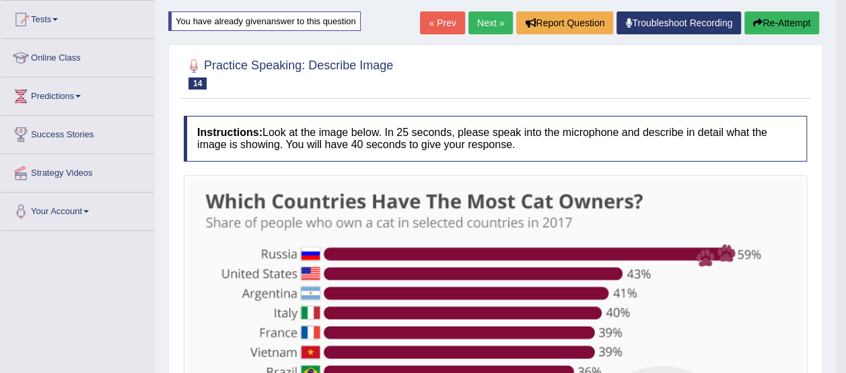
click at [797, 17] on button "Re-Attempt" at bounding box center [781, 22] width 75 height 23
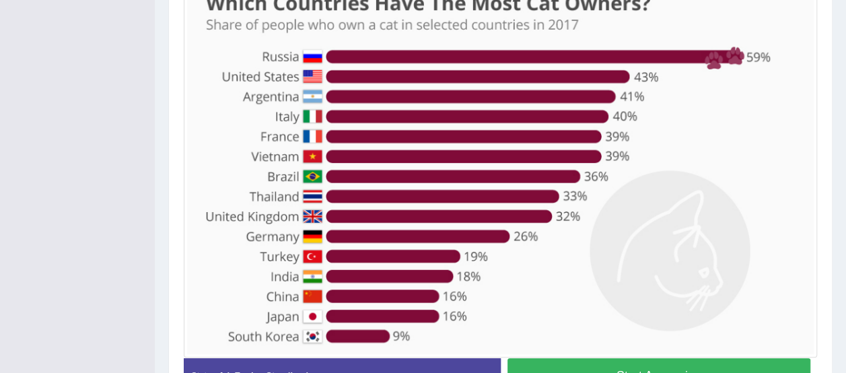
scroll to position [377, 0]
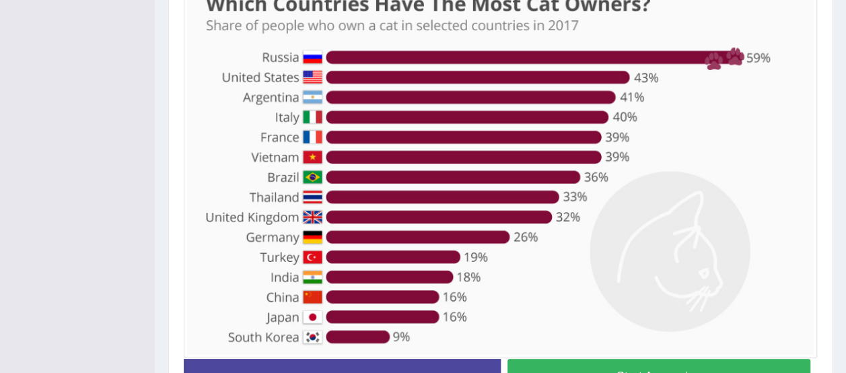
click at [757, 361] on button "Start Answering" at bounding box center [660, 376] width 304 height 34
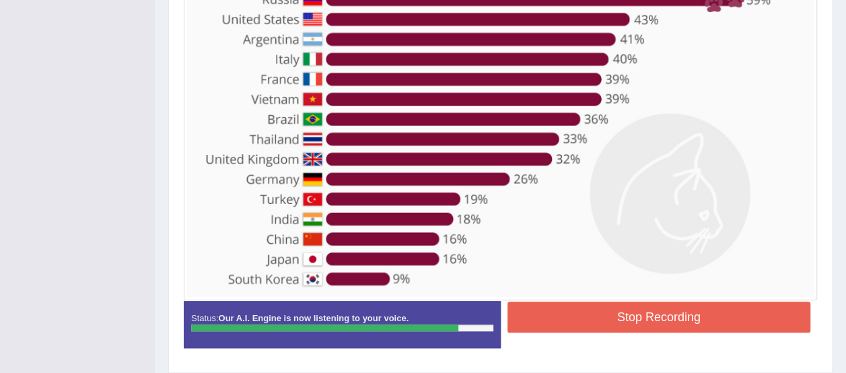
scroll to position [401, 0]
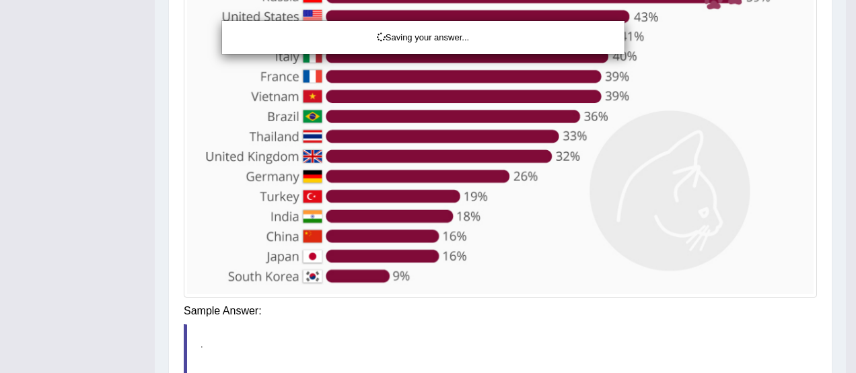
drag, startPoint x: 850, startPoint y: 304, endPoint x: 821, endPoint y: 329, distance: 38.2
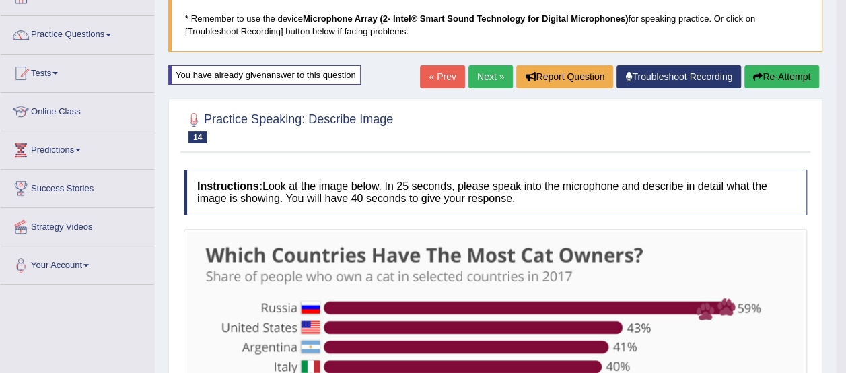
scroll to position [88, 0]
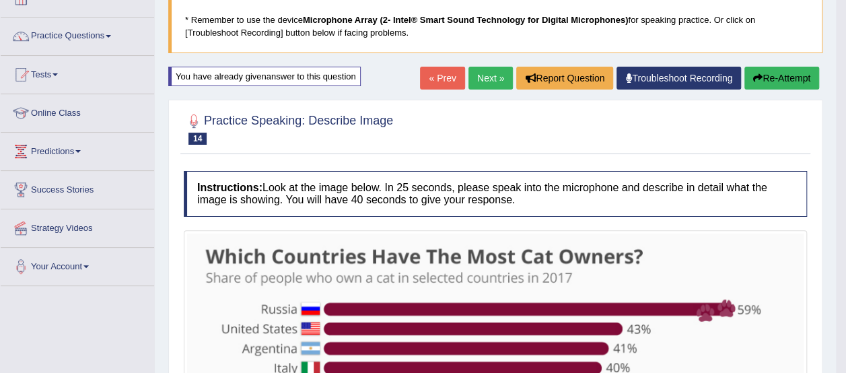
click at [486, 76] on link "Next »" at bounding box center [490, 78] width 44 height 23
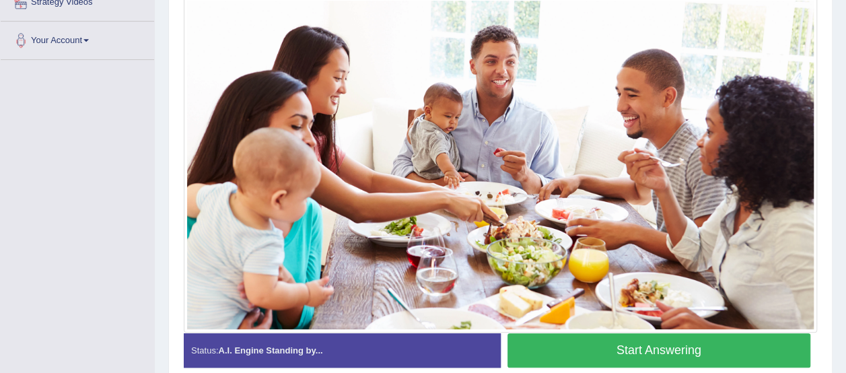
scroll to position [318, 0]
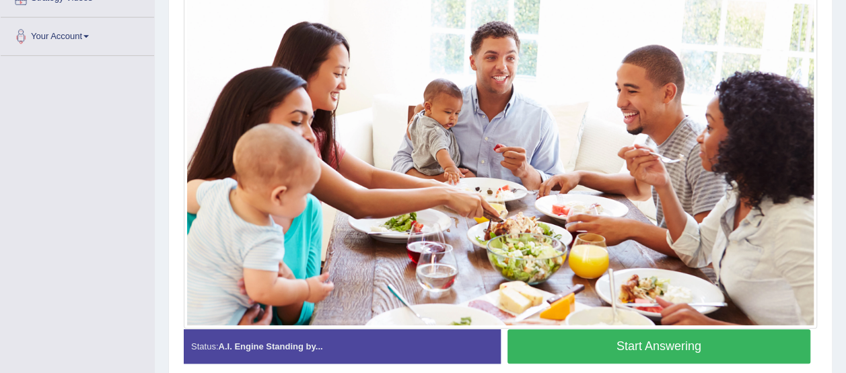
click at [712, 339] on button "Start Answering" at bounding box center [660, 346] width 304 height 34
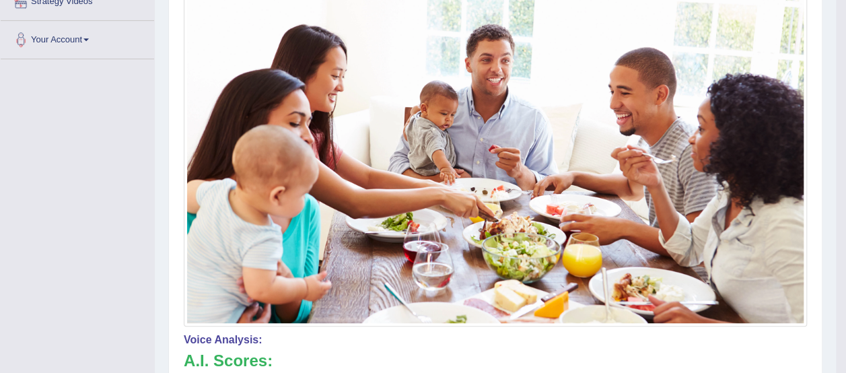
scroll to position [334, 0]
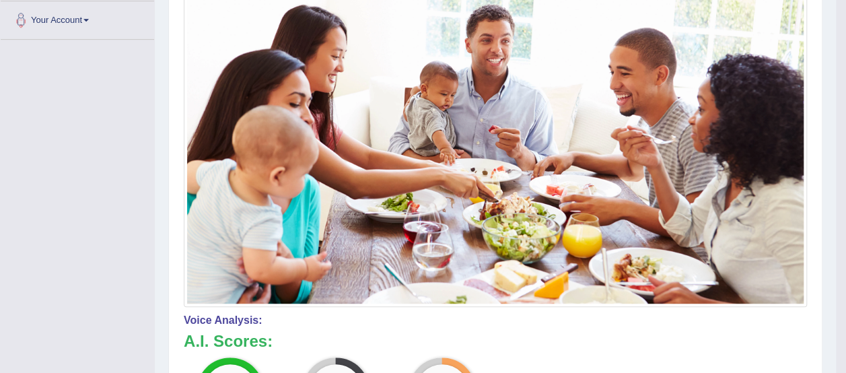
drag, startPoint x: 852, startPoint y: 312, endPoint x: 795, endPoint y: 328, distance: 59.3
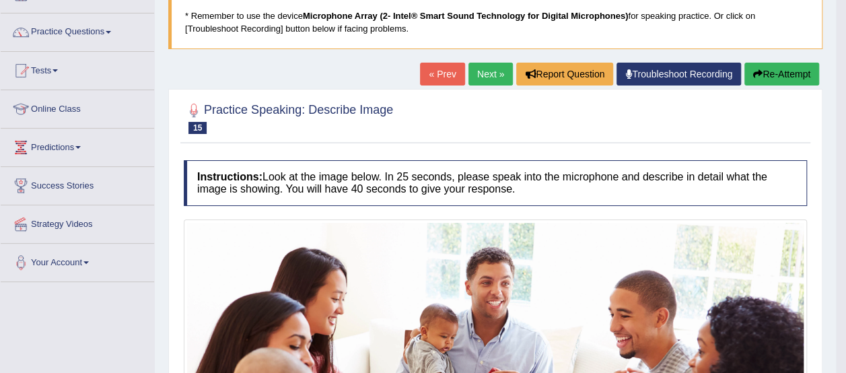
scroll to position [70, 0]
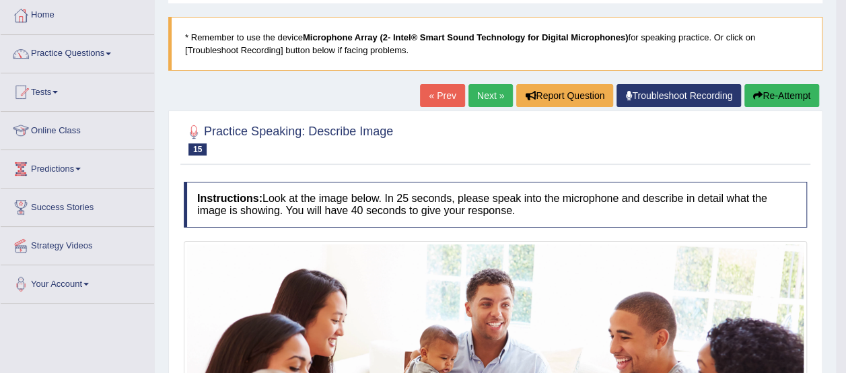
click at [492, 93] on link "Next »" at bounding box center [490, 95] width 44 height 23
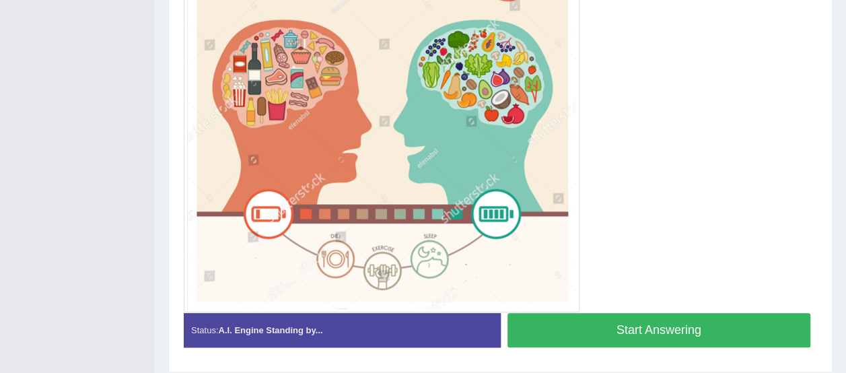
scroll to position [396, 0]
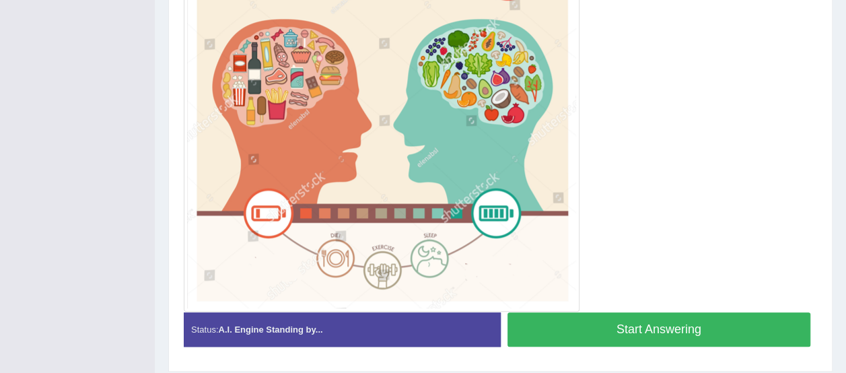
click at [781, 327] on button "Start Answering" at bounding box center [660, 329] width 304 height 34
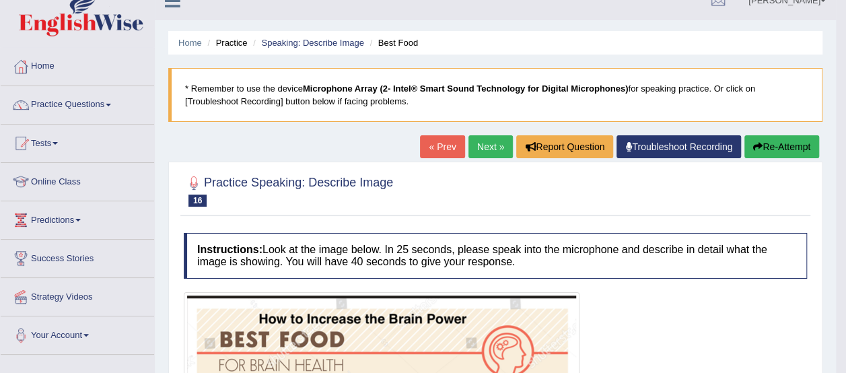
scroll to position [0, 0]
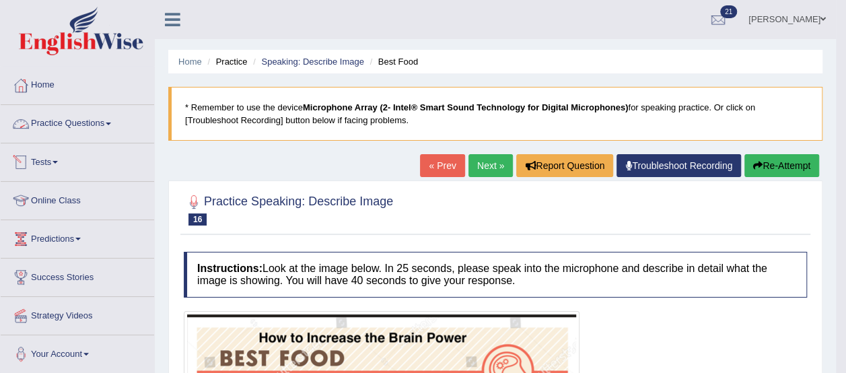
click at [81, 118] on link "Practice Questions" at bounding box center [77, 122] width 153 height 34
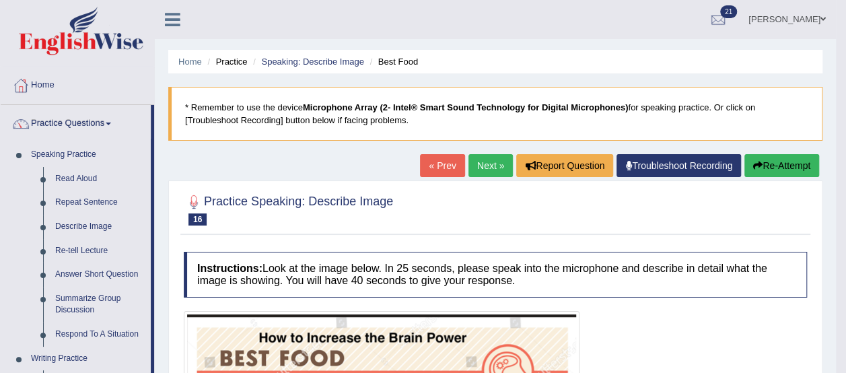
click at [484, 163] on link "Next »" at bounding box center [490, 165] width 44 height 23
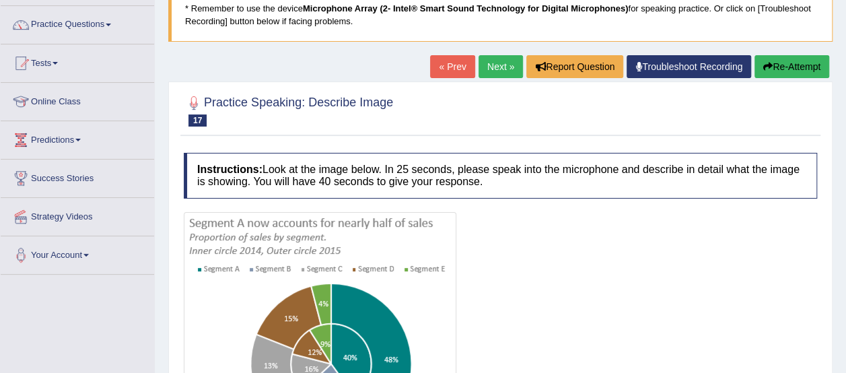
scroll to position [92, 0]
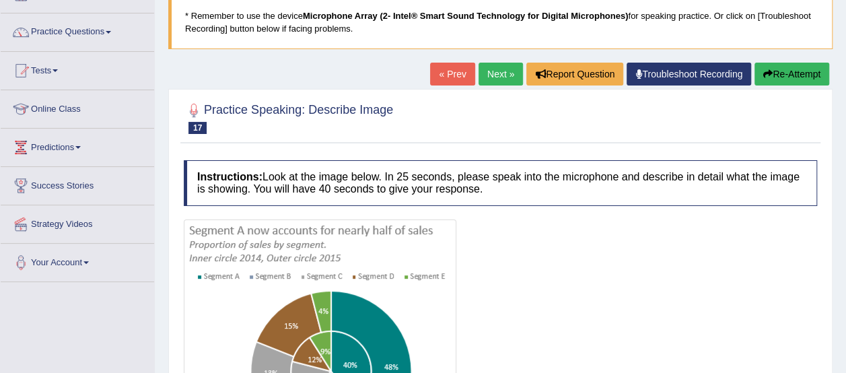
click at [499, 73] on link "Next »" at bounding box center [501, 74] width 44 height 23
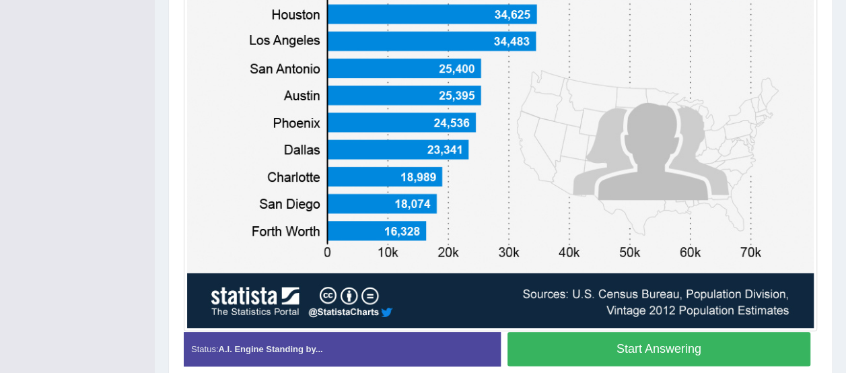
scroll to position [431, 0]
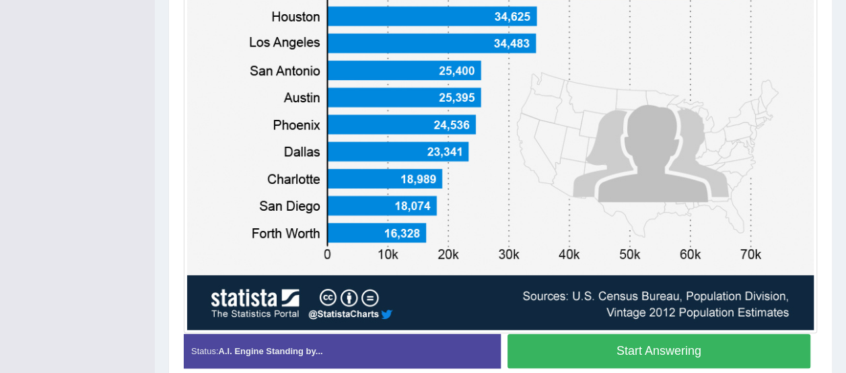
click at [774, 351] on button "Start Answering" at bounding box center [660, 351] width 304 height 34
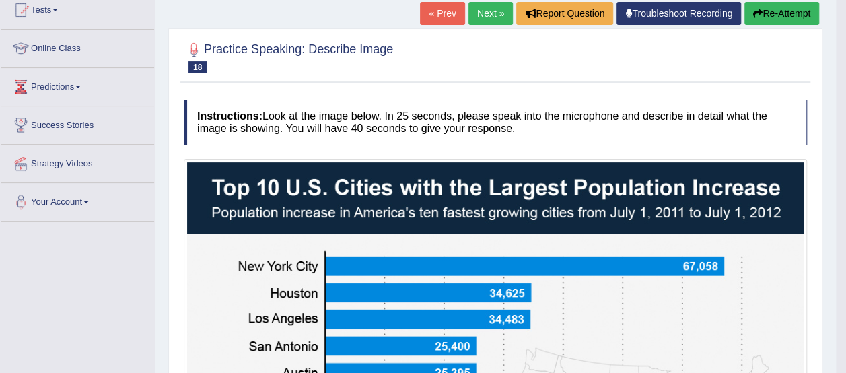
scroll to position [145, 0]
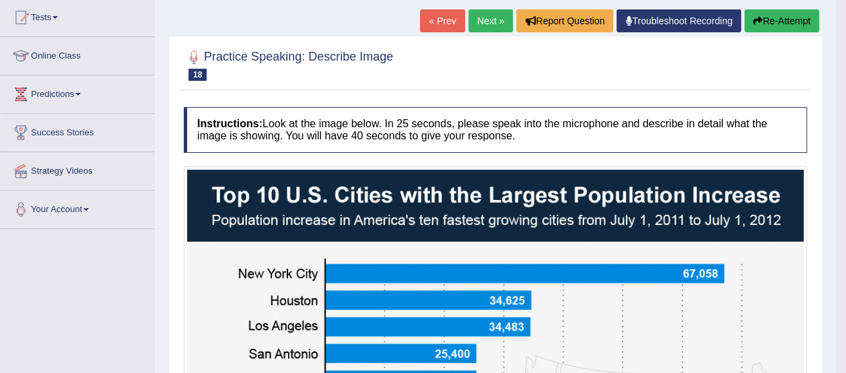
drag, startPoint x: 852, startPoint y: 312, endPoint x: 820, endPoint y: 227, distance: 90.8
click at [820, 227] on html "Toggle navigation Home Practice Questions Speaking Practice Read Aloud Repeat S…" at bounding box center [423, 41] width 846 height 373
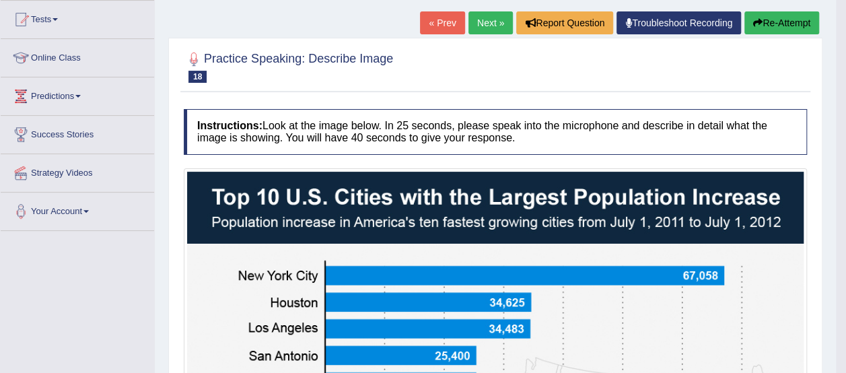
scroll to position [140, 0]
